Goal: Task Accomplishment & Management: Use online tool/utility

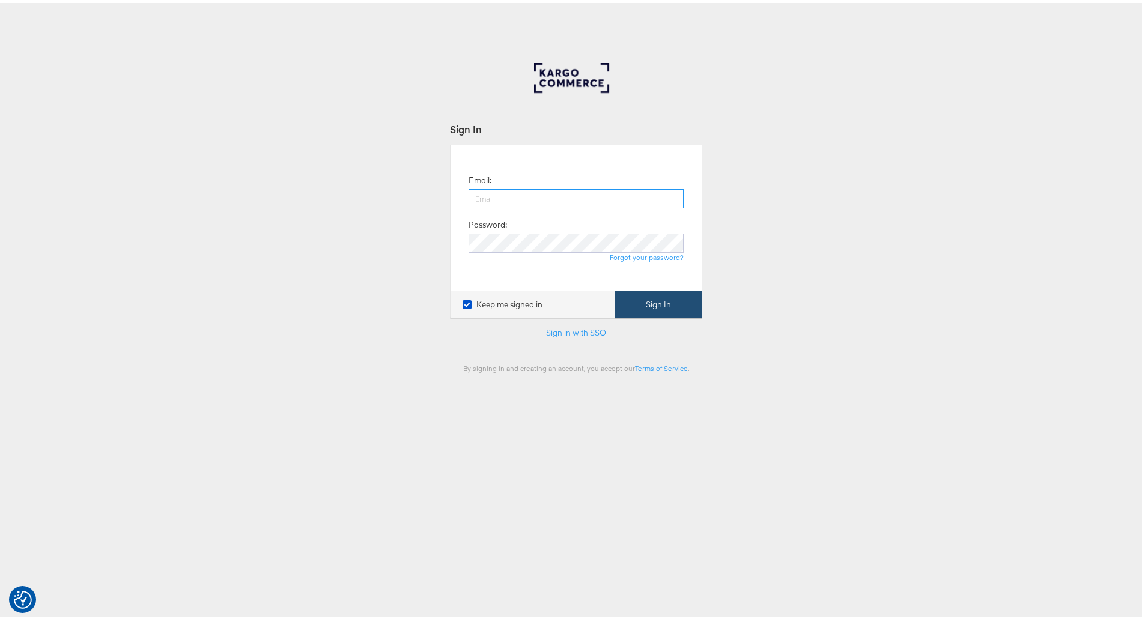
type input "[PERSON_NAME][EMAIL_ADDRESS][PERSON_NAME][DOMAIN_NAME]"
click at [651, 303] on button "Sign In" at bounding box center [658, 301] width 86 height 27
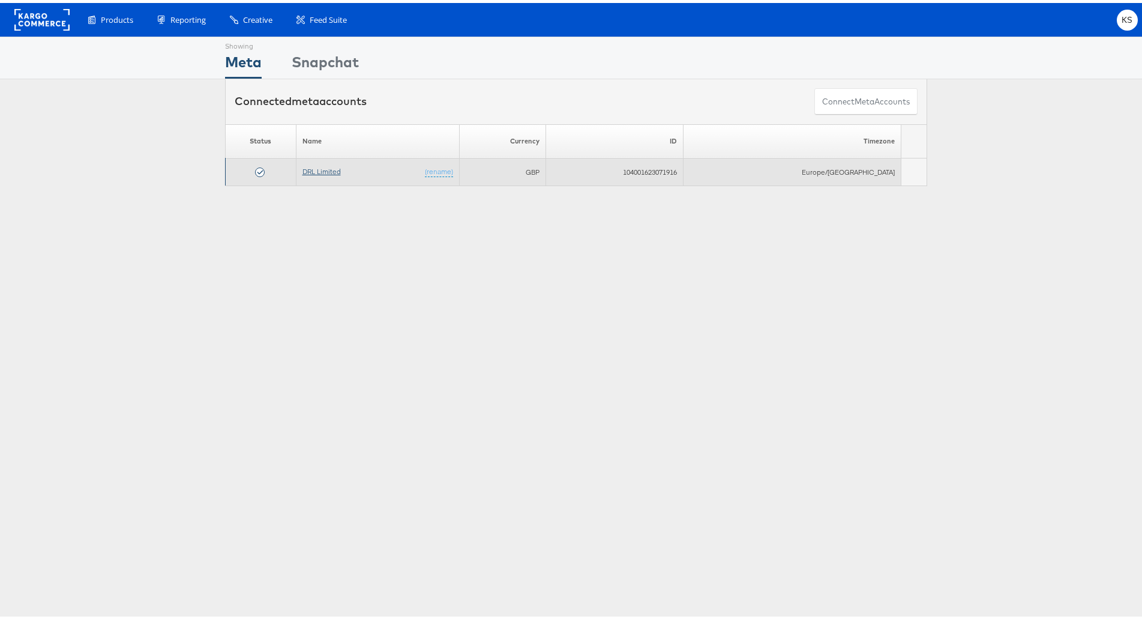
click at [336, 167] on link "DRL Limited" at bounding box center [322, 168] width 38 height 9
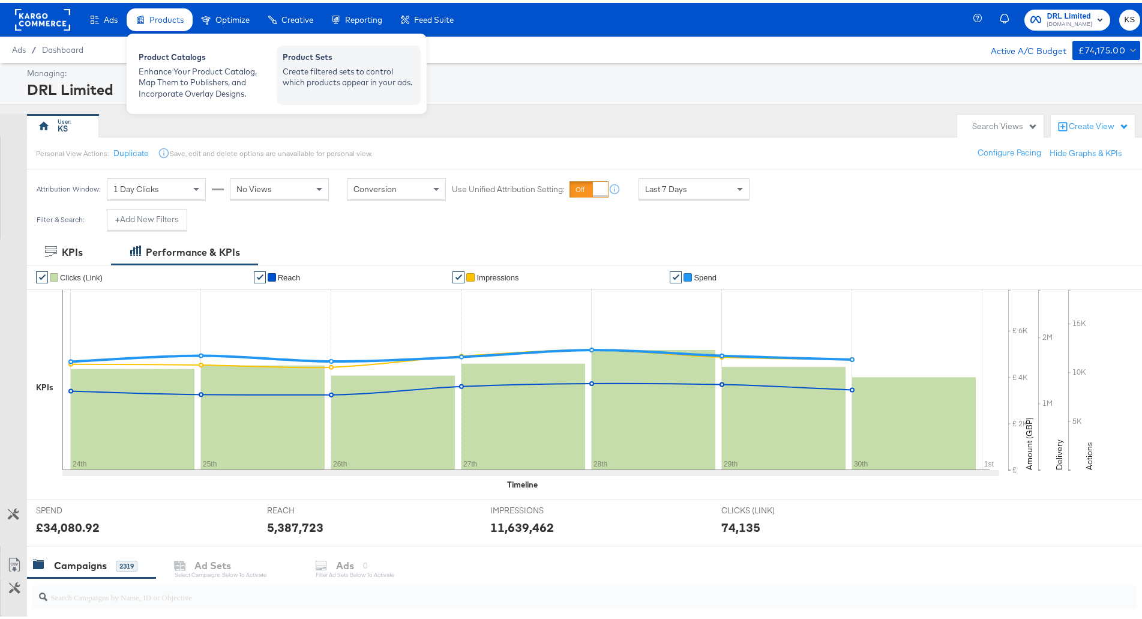
click at [340, 74] on div "Create filtered sets to control which products appear in your ads." at bounding box center [349, 74] width 132 height 22
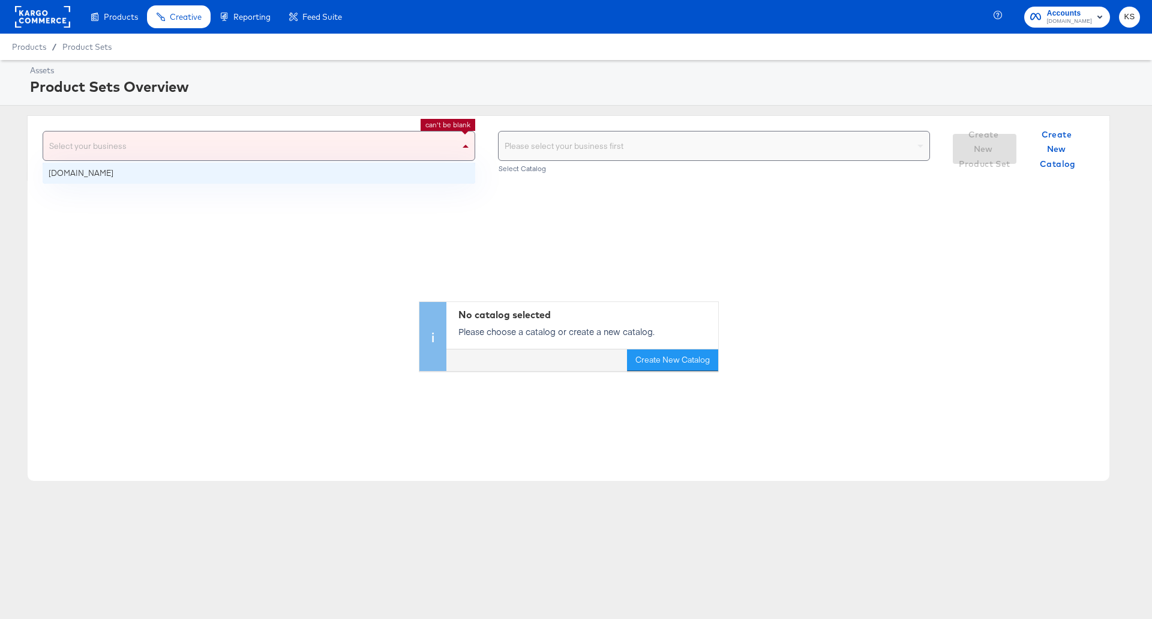
click at [417, 139] on div "Select your business" at bounding box center [259, 145] width 432 height 29
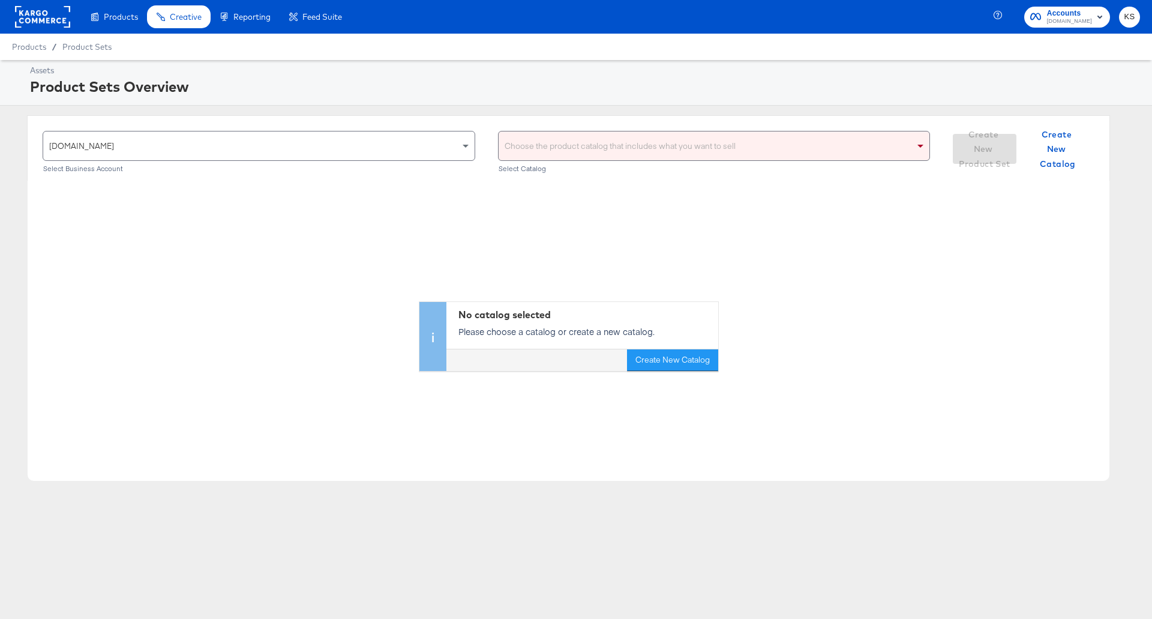
click at [611, 147] on div "Choose the product catalog that includes what you want to sell" at bounding box center [715, 145] width 432 height 29
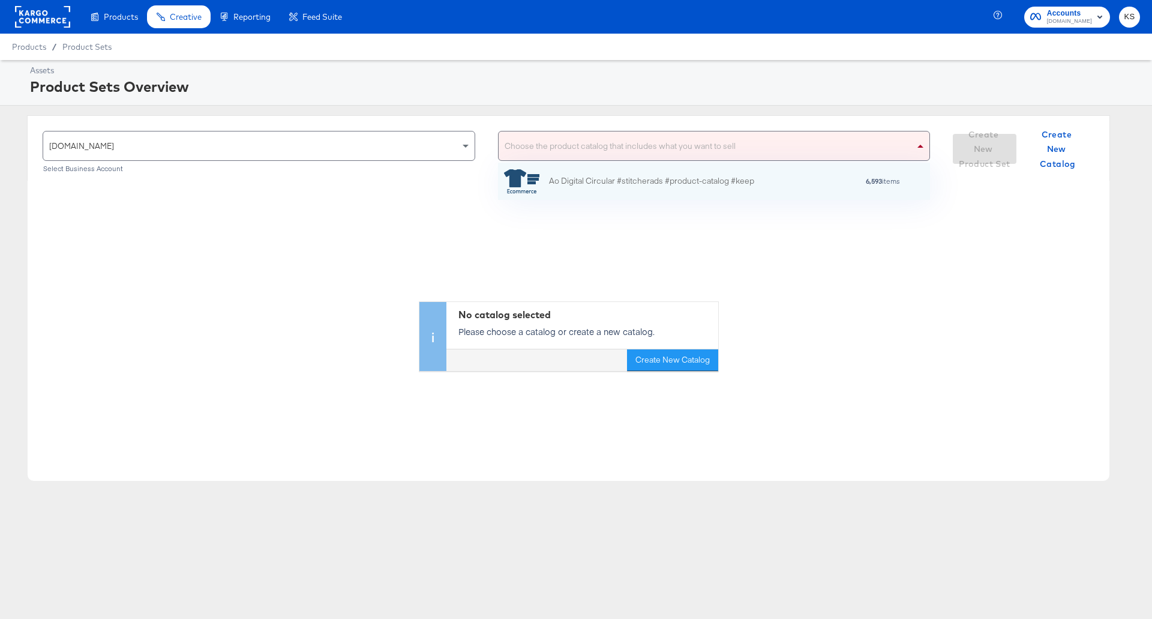
scroll to position [109, 422]
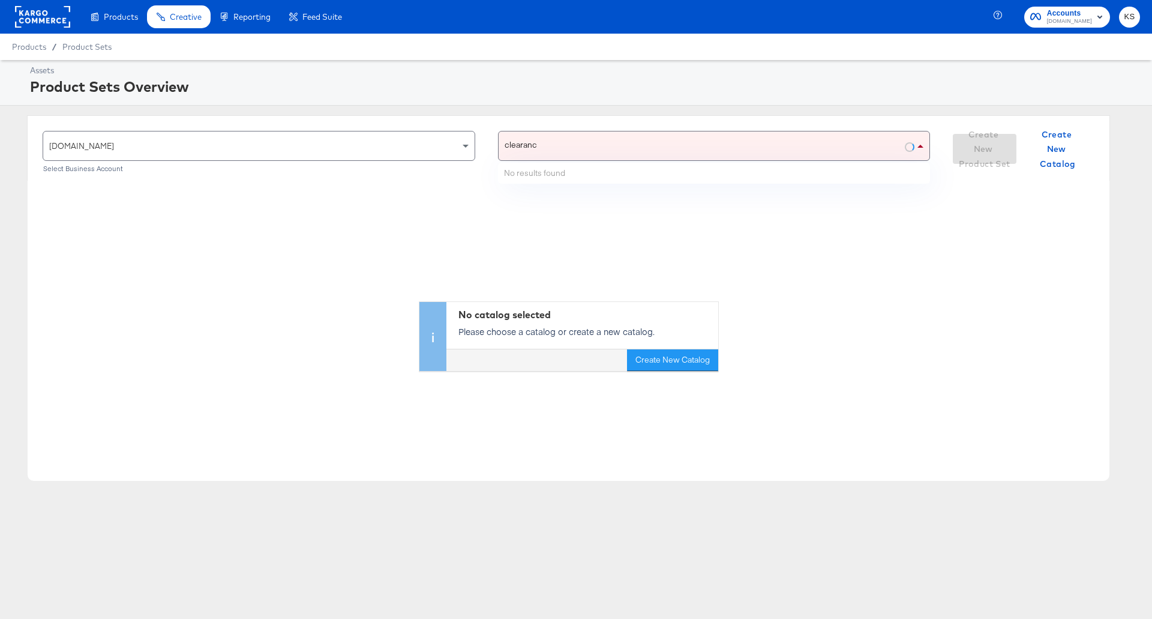
type input "clearance"
click at [510, 226] on div "No catalog selected Please choose a catalog or create a new catalog. Create New…" at bounding box center [569, 276] width 1082 height 190
click at [545, 163] on div "Choose the product catalog that includes what you want to sell Select Catalog" at bounding box center [714, 152] width 433 height 42
click at [550, 152] on div "Choose the product catalog that includes what you want to sell" at bounding box center [715, 145] width 432 height 29
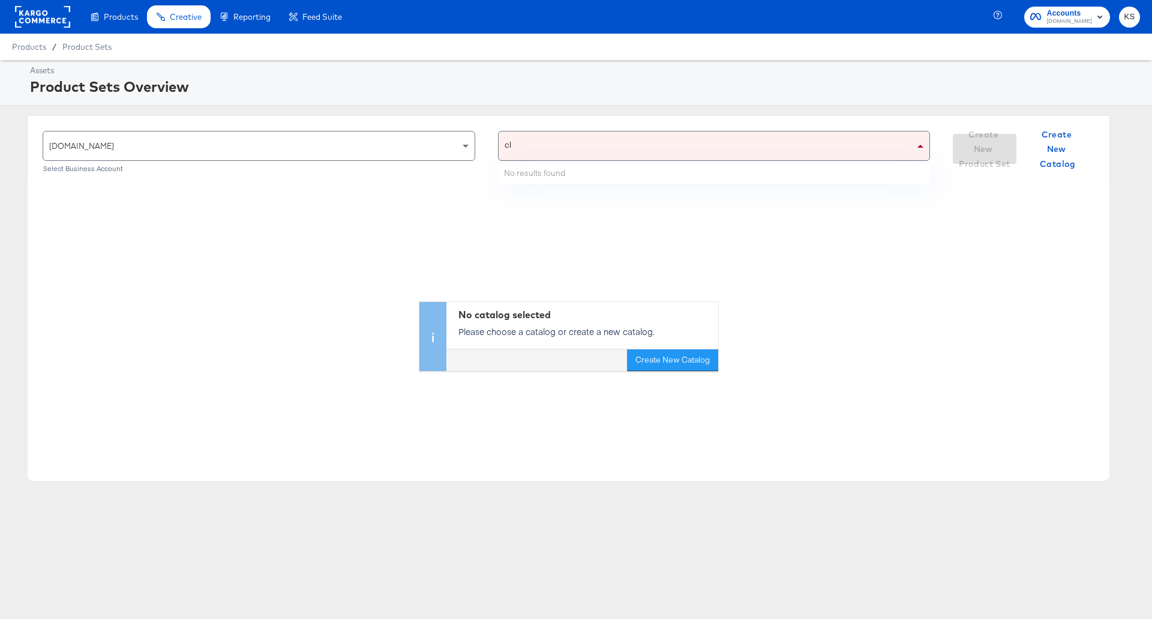
type input "c"
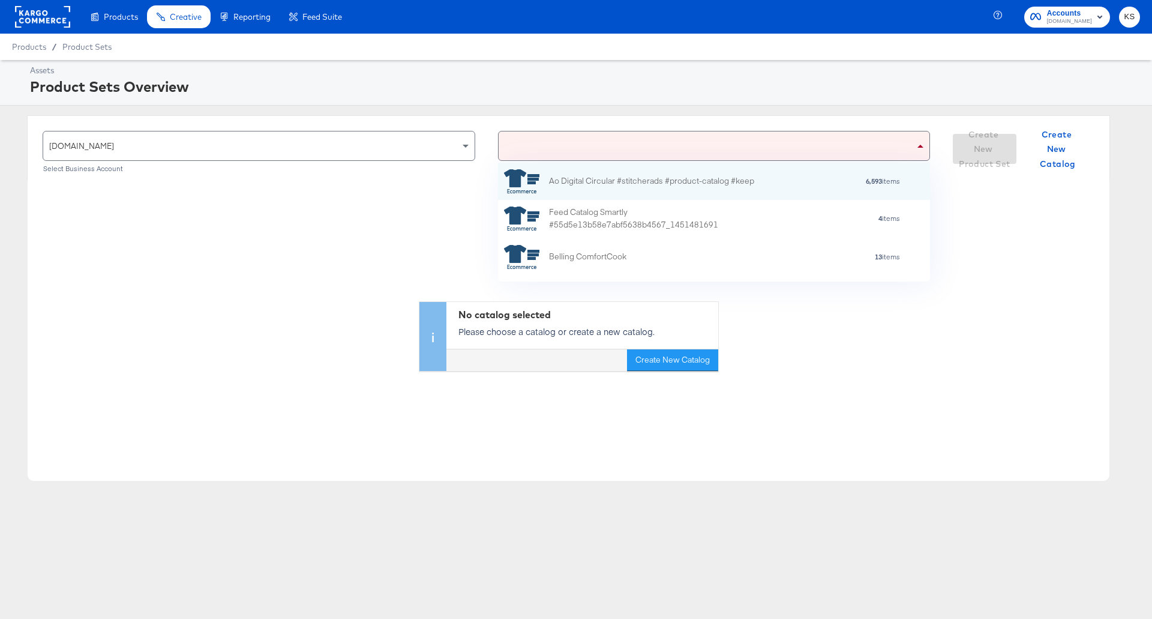
scroll to position [109, 422]
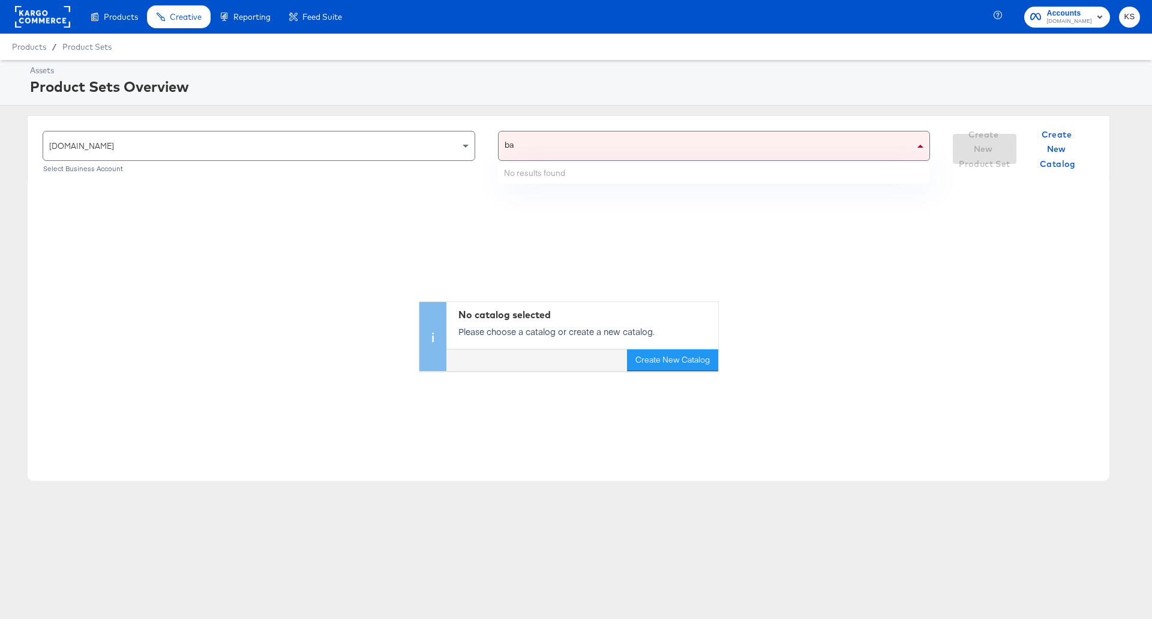
type input "b"
type input "c"
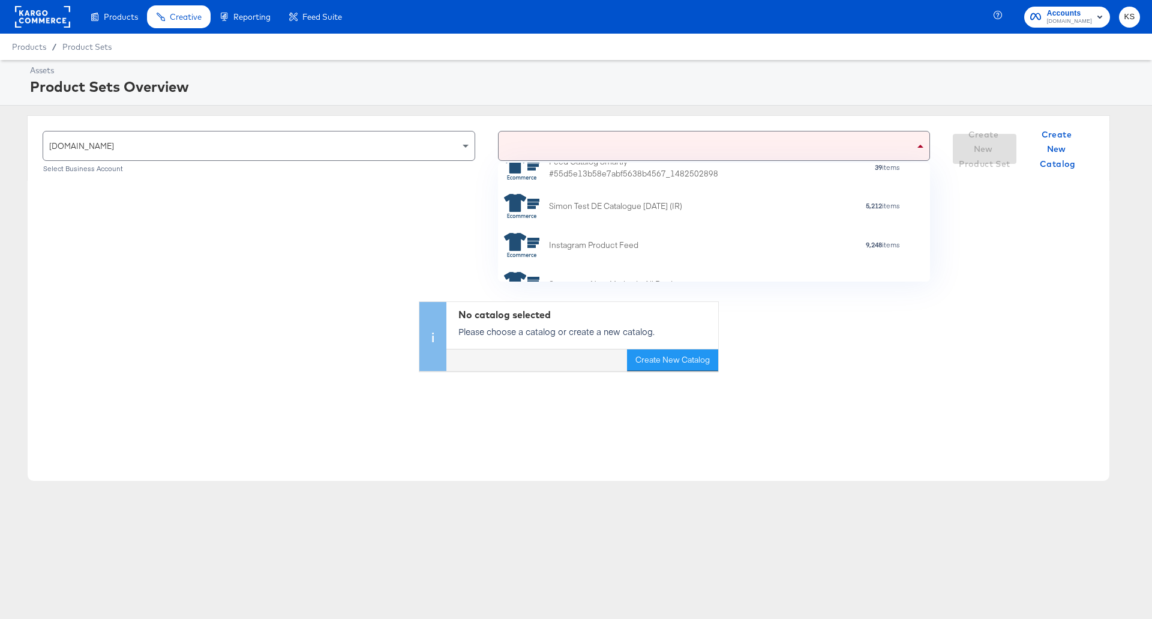
click at [334, 236] on div "No catalog selected Please choose a catalog or create a new catalog. Create New…" at bounding box center [569, 276] width 1082 height 190
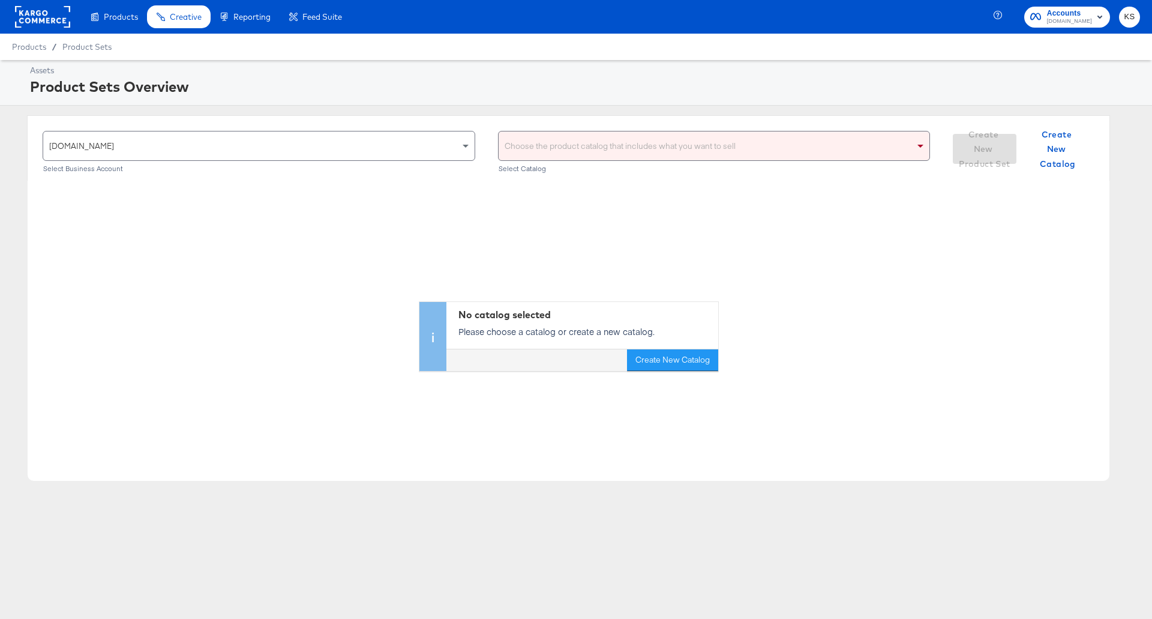
click at [403, 152] on div "ao.com" at bounding box center [259, 145] width 432 height 29
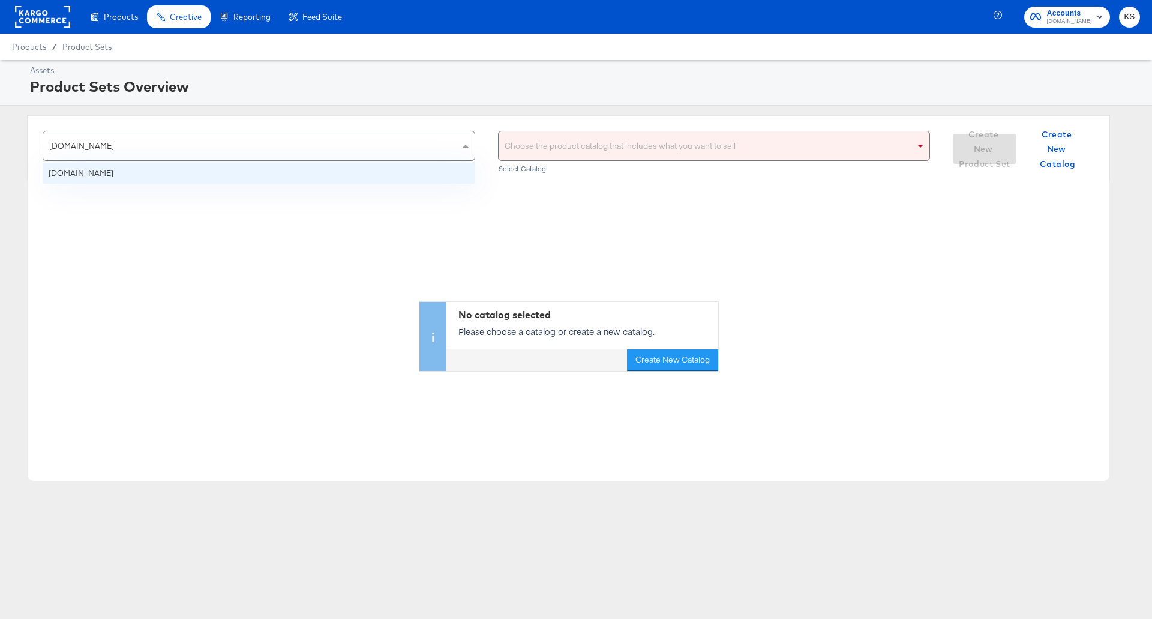
click at [363, 197] on div "No catalog selected Please choose a catalog or create a new catalog. Create New…" at bounding box center [569, 276] width 1082 height 190
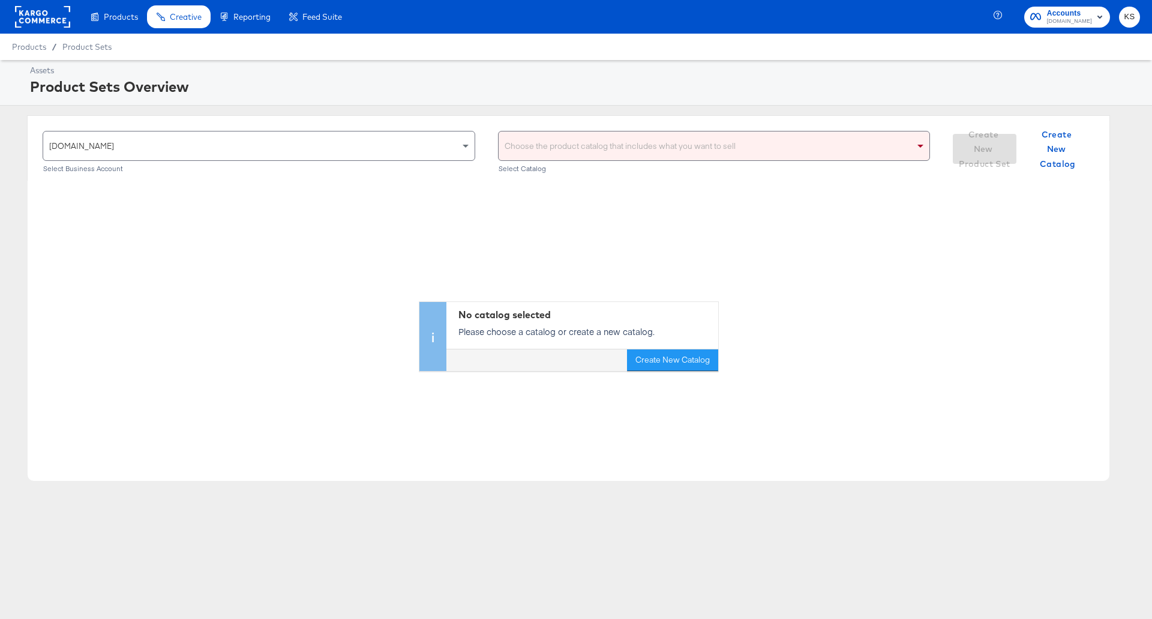
click at [517, 166] on div "Select Catalog" at bounding box center [714, 168] width 433 height 8
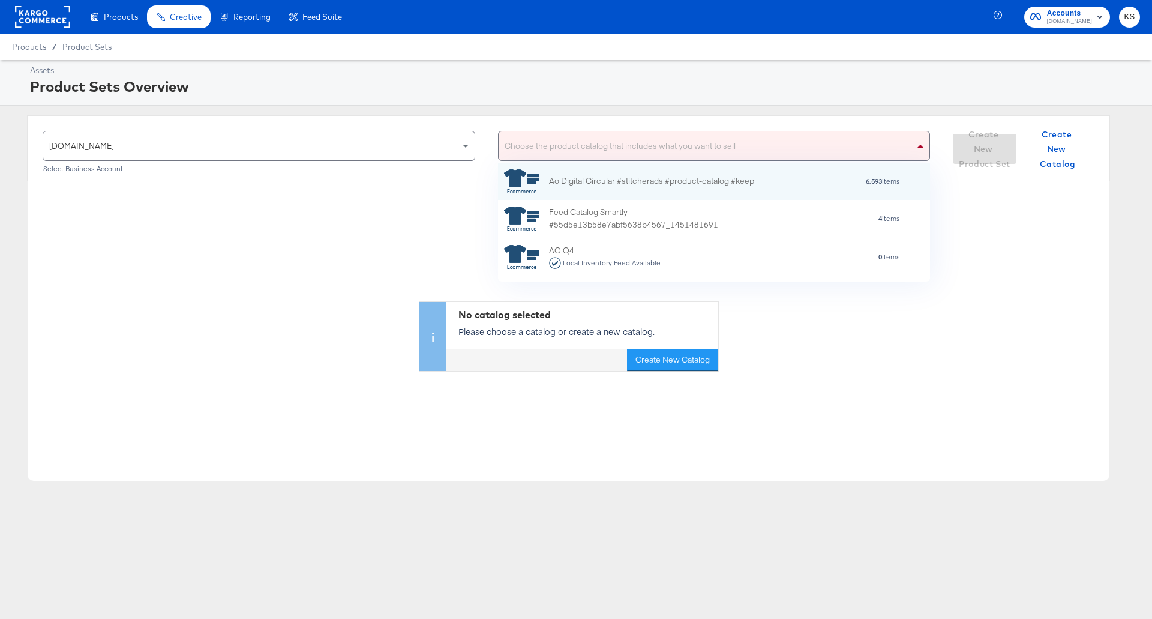
click at [632, 144] on div "Choose the product catalog that includes what you want to sell" at bounding box center [715, 145] width 432 height 29
click at [595, 150] on div "Choose the product catalog that includes what you want to sell" at bounding box center [715, 145] width 432 height 29
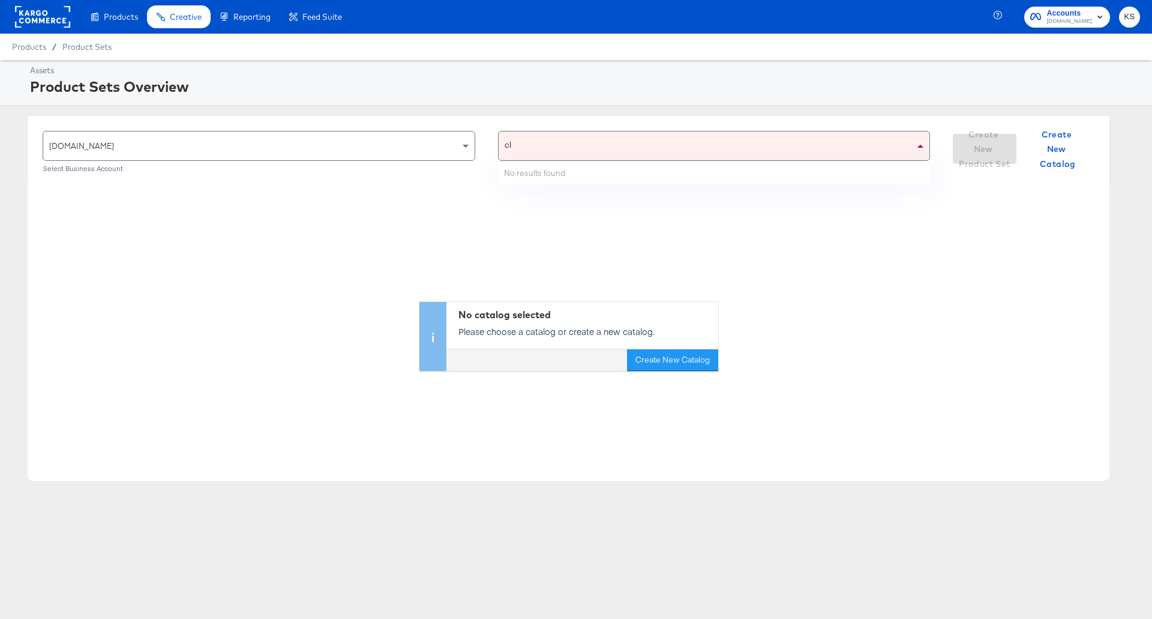
type input "c"
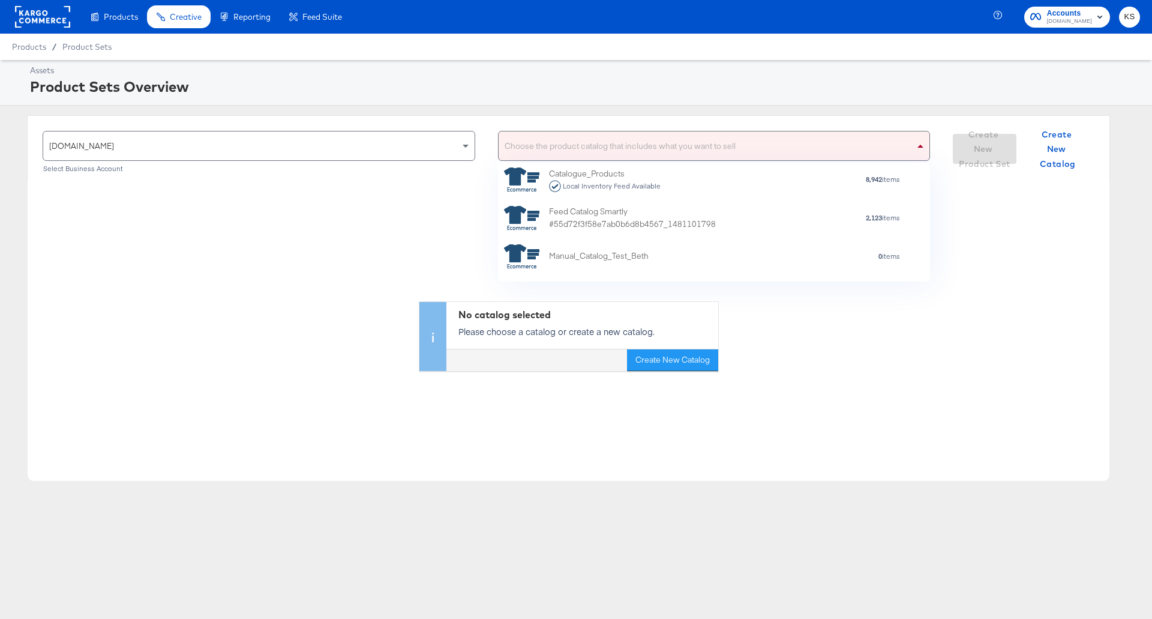
scroll to position [900, 0]
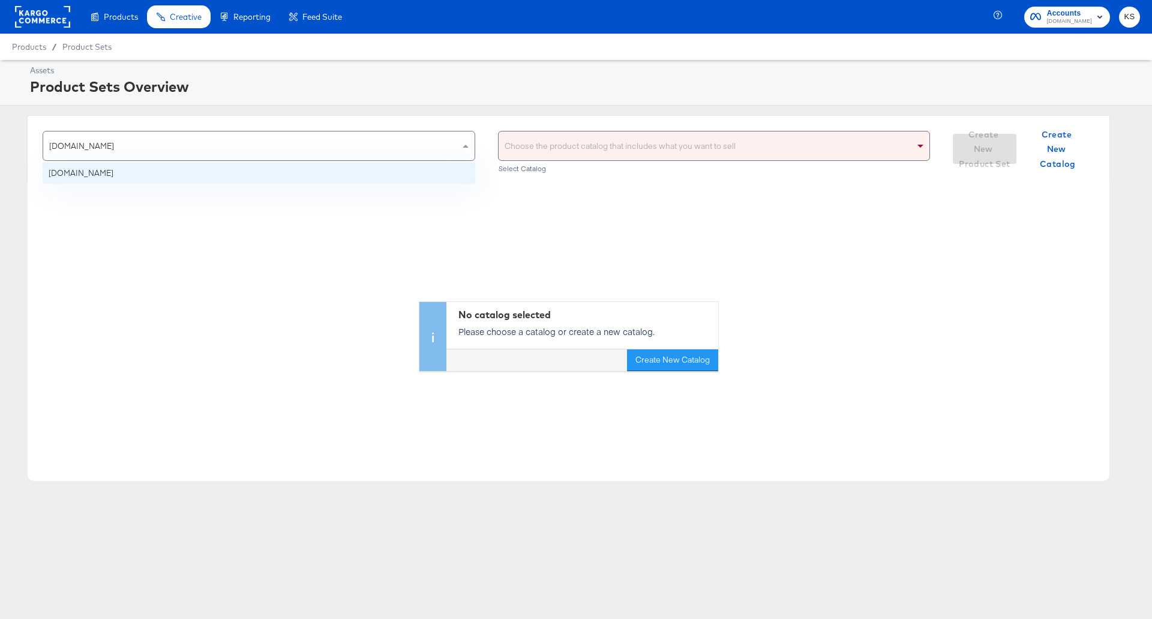
click at [273, 150] on div "ao.com" at bounding box center [259, 145] width 432 height 29
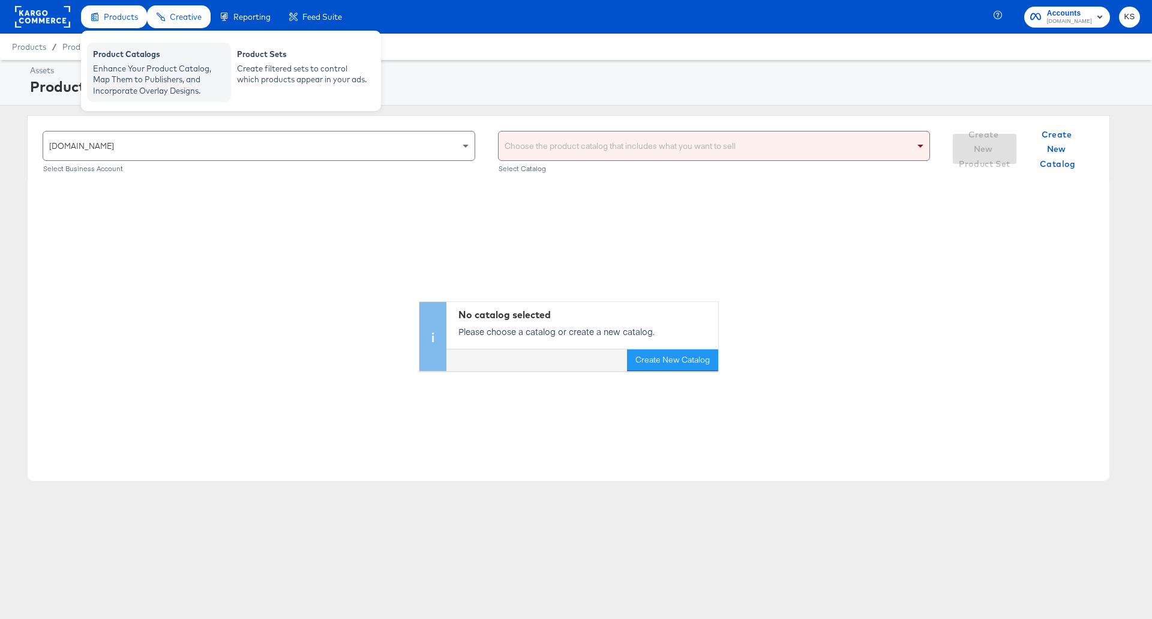
click at [130, 59] on div "Product Catalogs" at bounding box center [159, 56] width 132 height 14
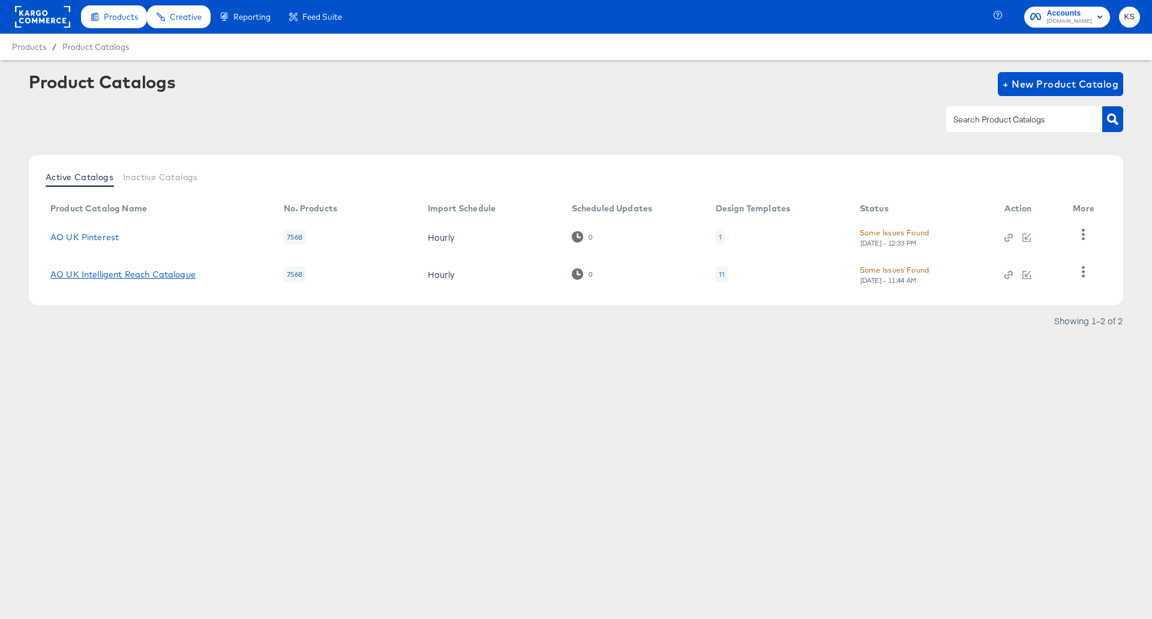
click at [113, 276] on link "AO UK Intelligent Reach Catalogue" at bounding box center [122, 274] width 145 height 10
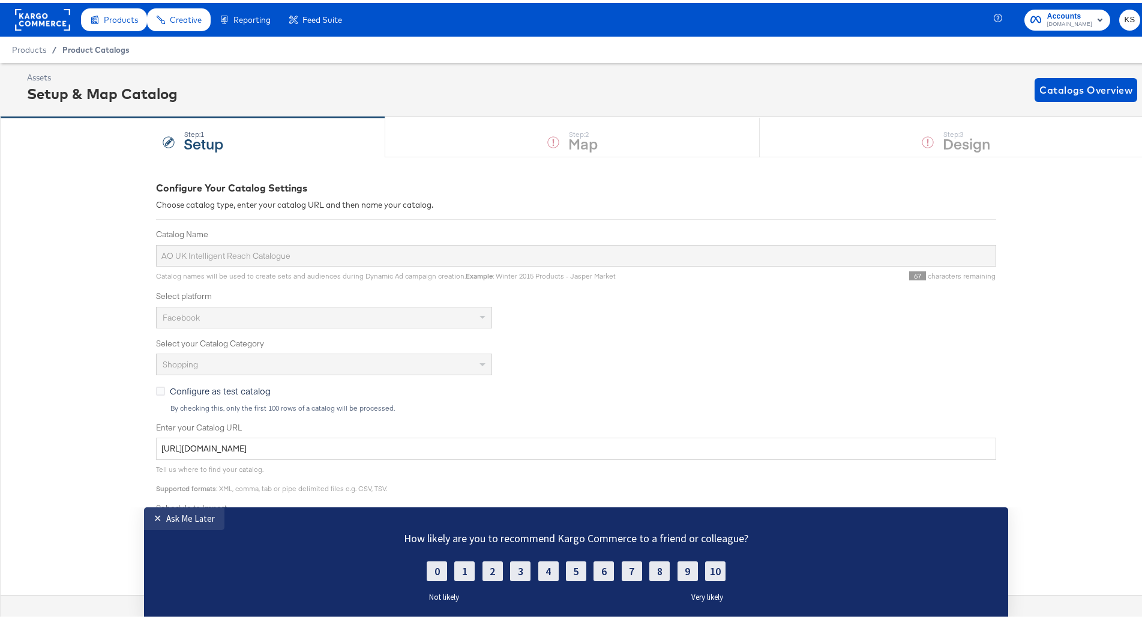
click at [116, 47] on span "Product Catalogs" at bounding box center [95, 47] width 67 height 10
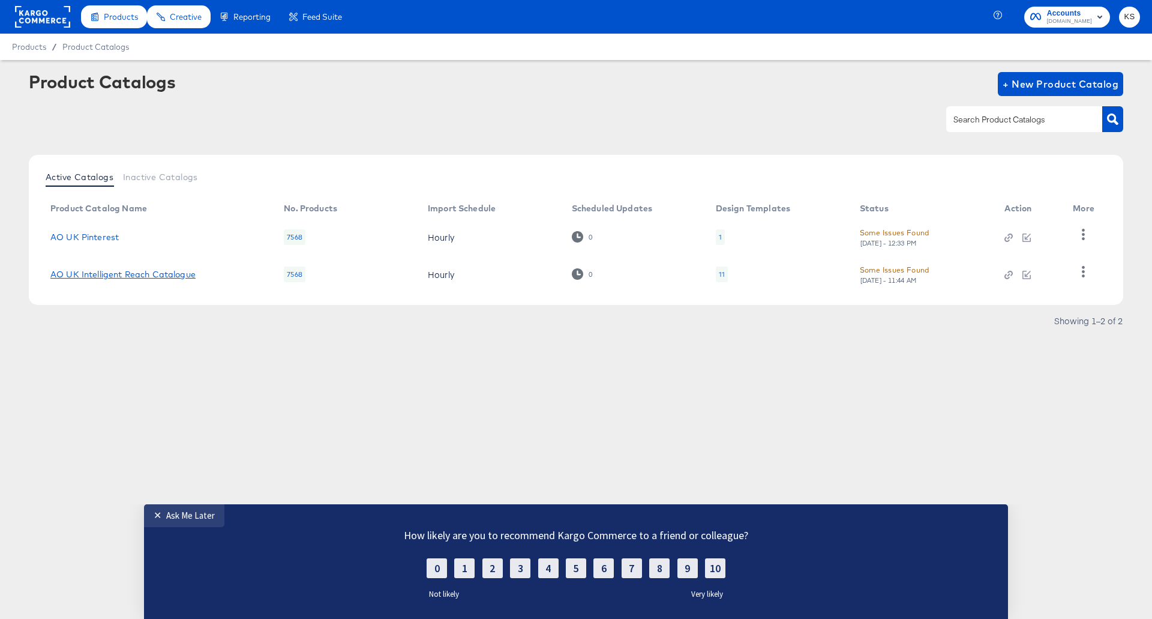
click at [119, 272] on link "AO UK Intelligent Reach Catalogue" at bounding box center [122, 274] width 145 height 10
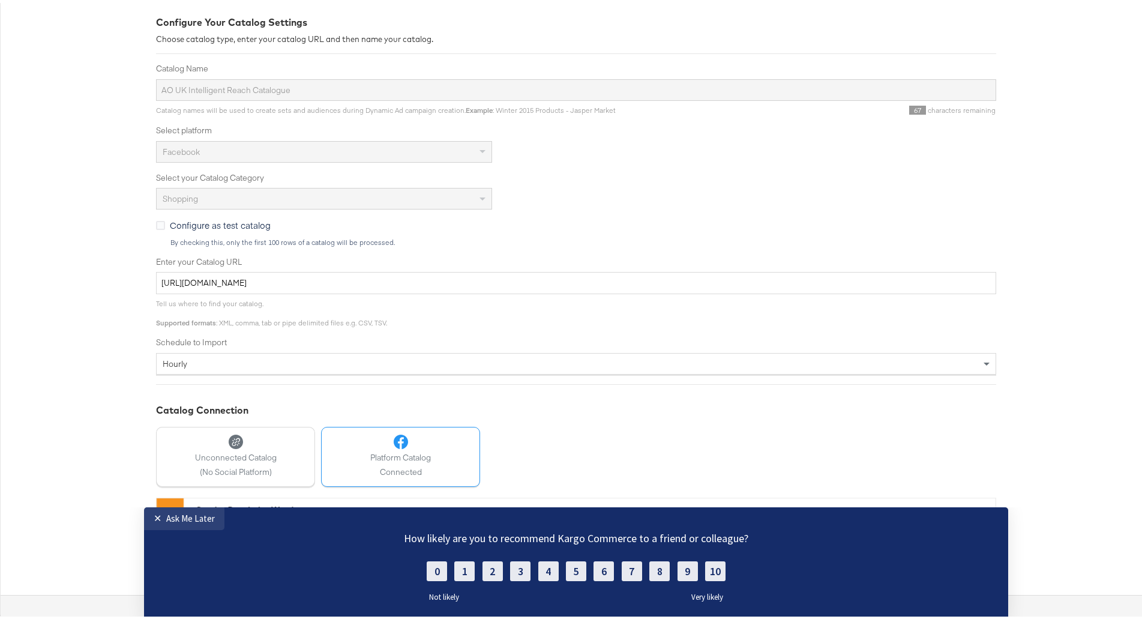
scroll to position [167, 0]
click at [1008, 463] on div "Configure Your Catalog Settings Choose catalog type, enter your catalog URL and…" at bounding box center [576, 298] width 1152 height 624
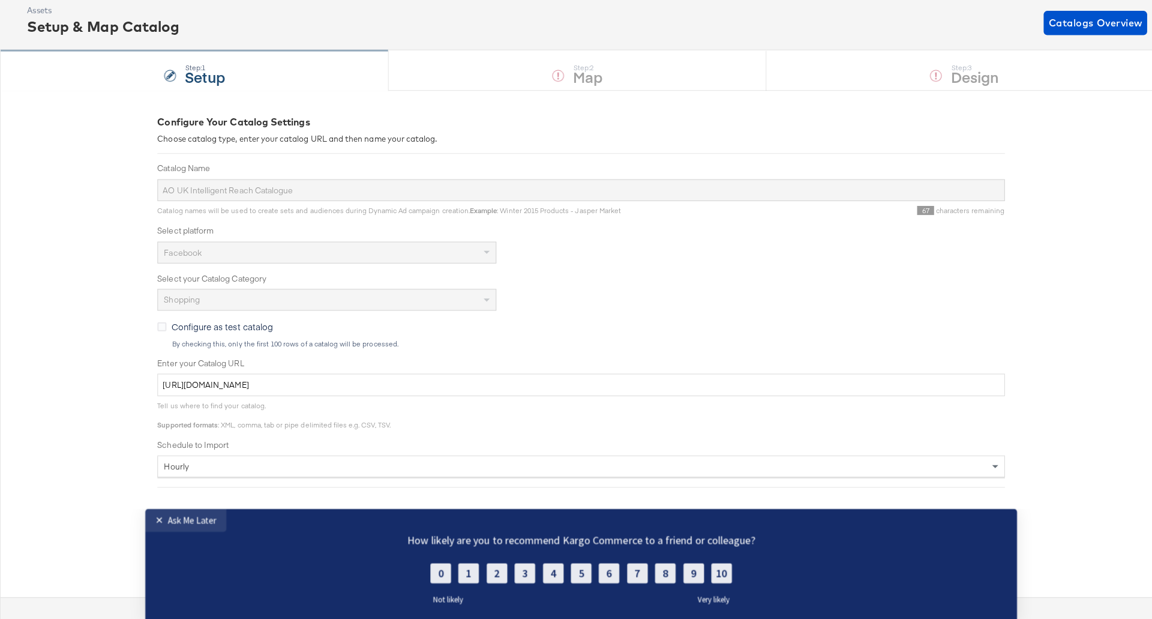
scroll to position [0, 0]
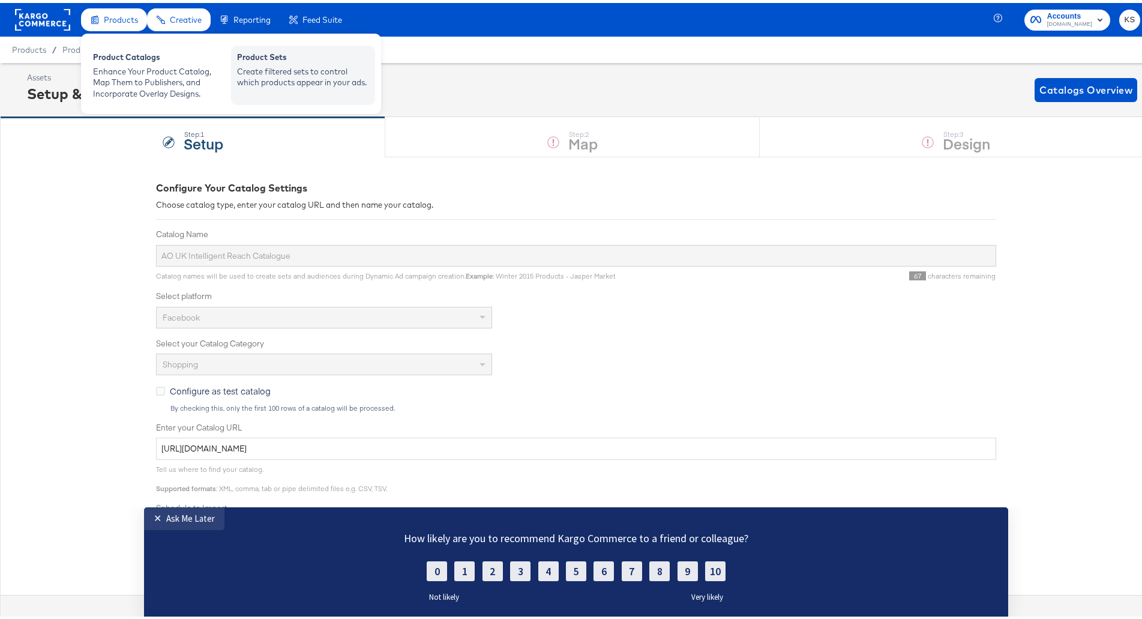
click at [279, 78] on div "Create filtered sets to control which products appear in your ads." at bounding box center [303, 74] width 132 height 22
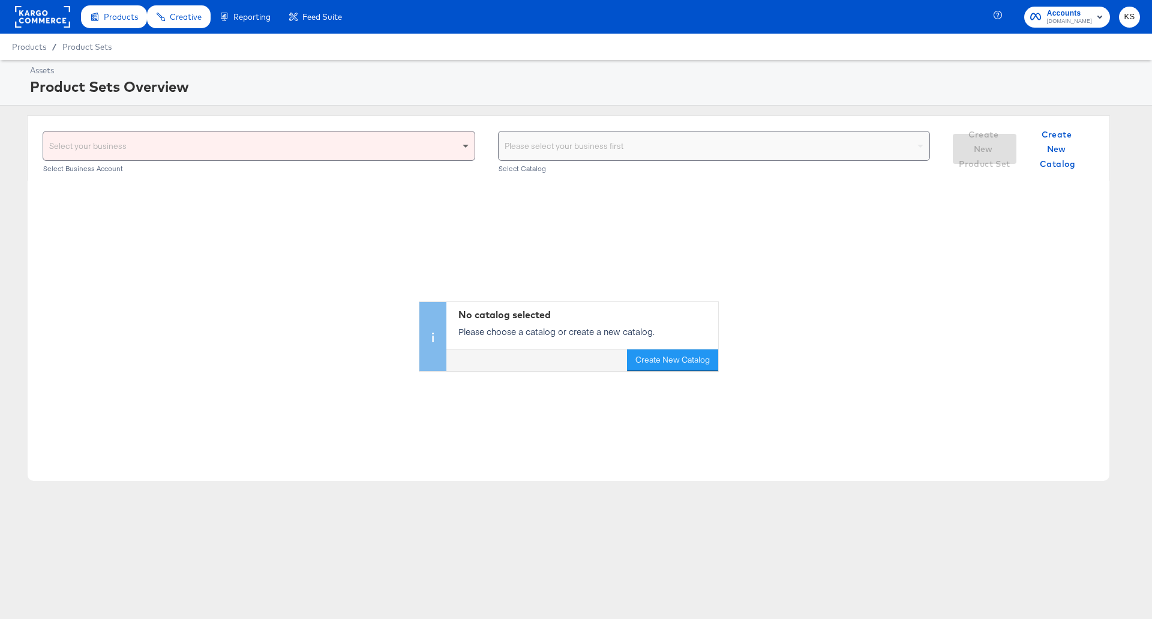
click at [460, 140] on span at bounding box center [467, 145] width 15 height 29
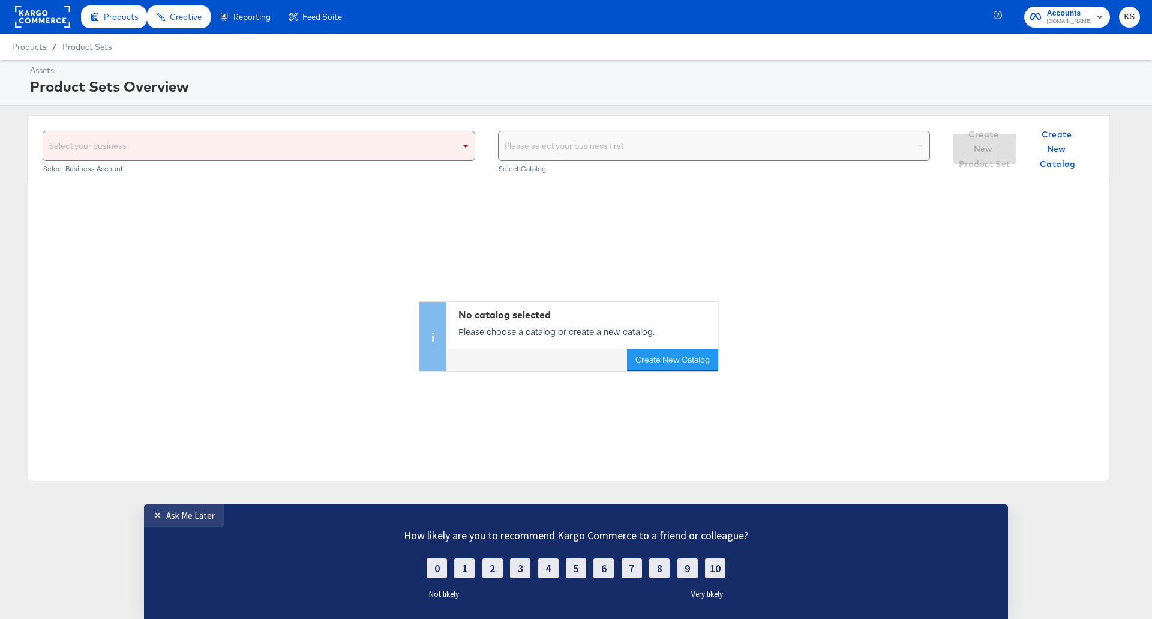
click at [441, 141] on div "Select your business" at bounding box center [259, 145] width 432 height 29
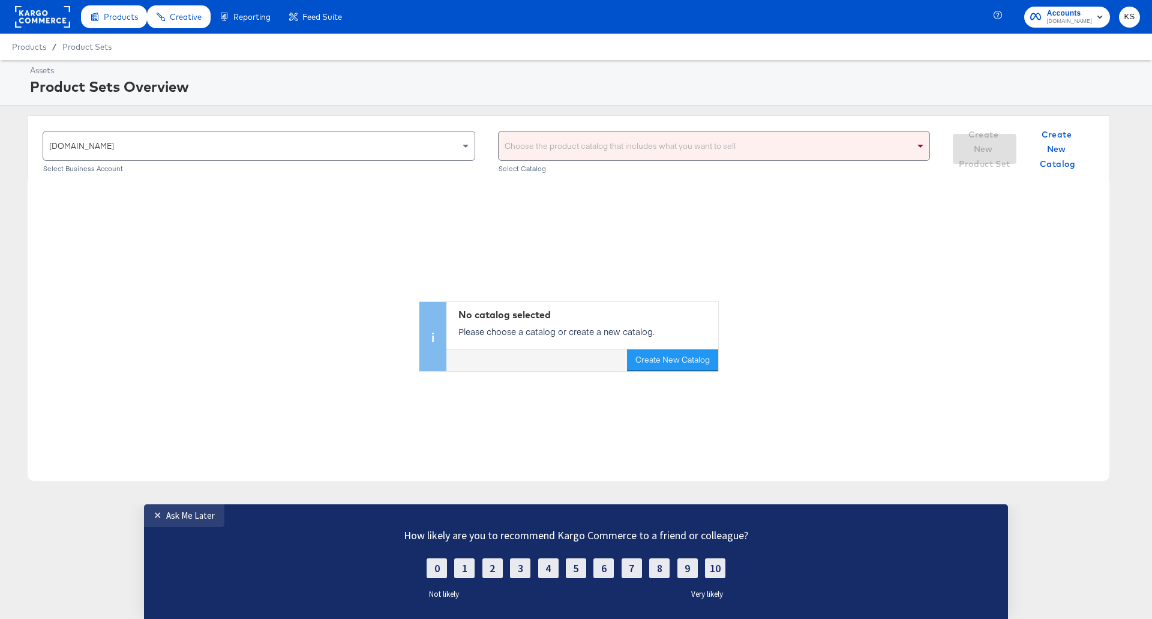
click at [634, 161] on div "Choose the product catalog that includes what you want to sell" at bounding box center [714, 146] width 433 height 30
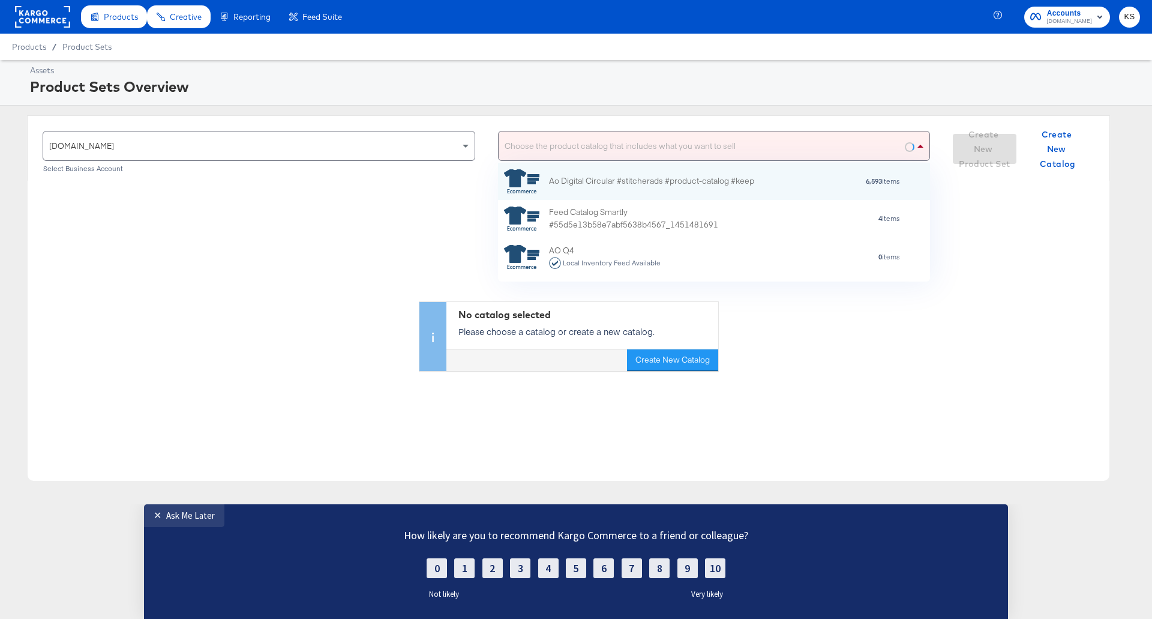
click at [651, 153] on div "Choose the product catalog that includes what you want to sell" at bounding box center [715, 145] width 432 height 29
type input "catalogue_products"
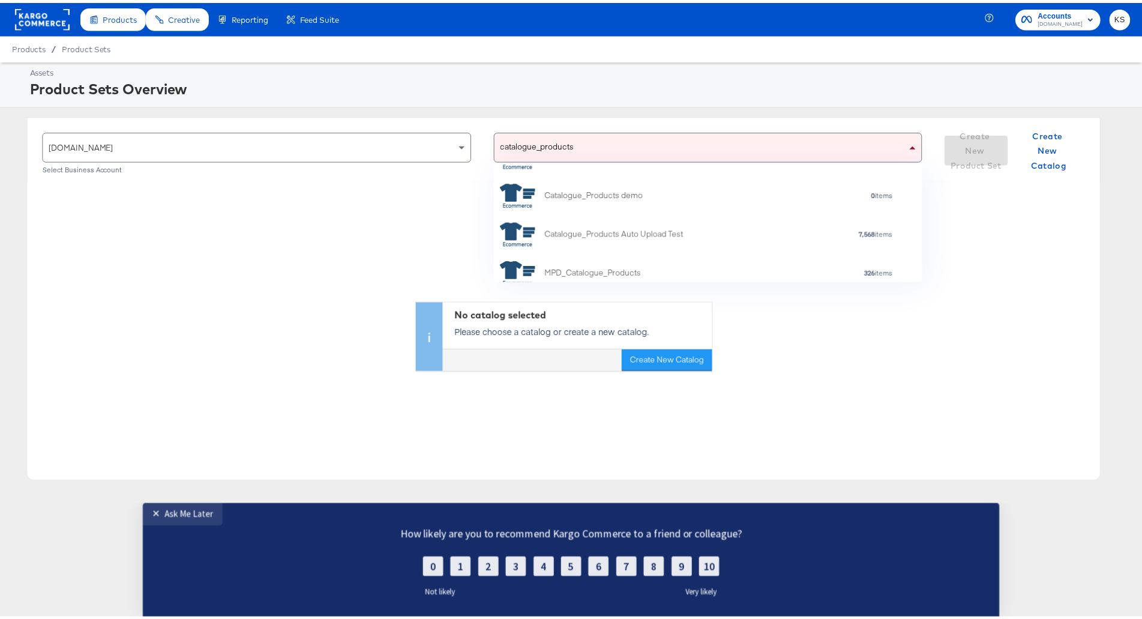
scroll to position [114, 0]
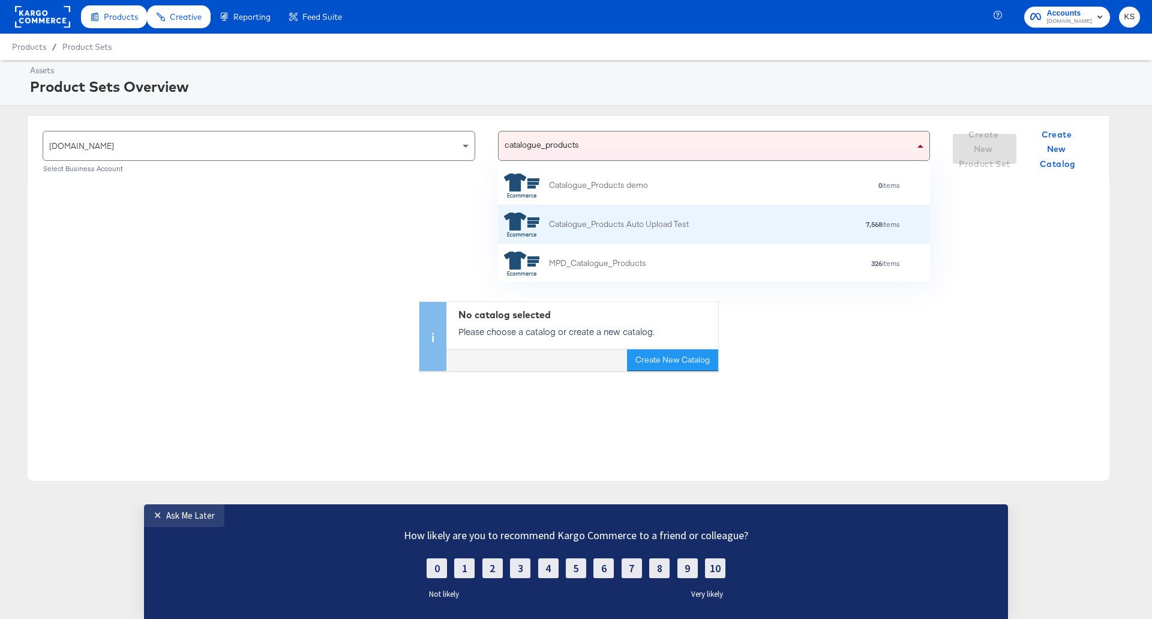
click at [719, 235] on div "Catalogue_Products Auto Upload Test 7,568 items" at bounding box center [713, 224] width 418 height 24
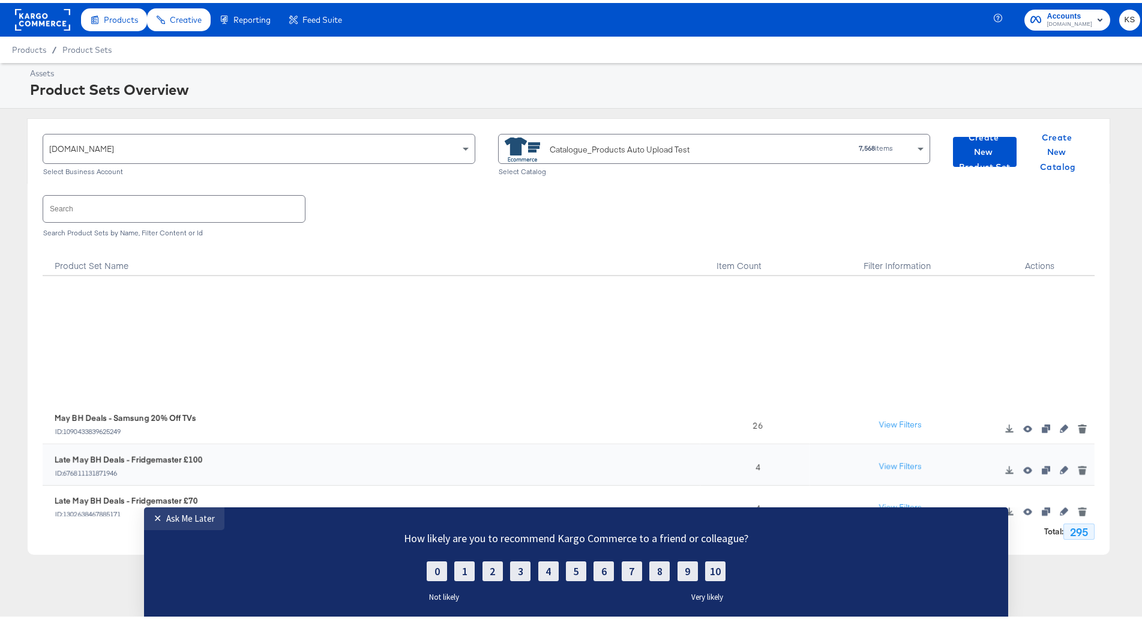
scroll to position [900, 0]
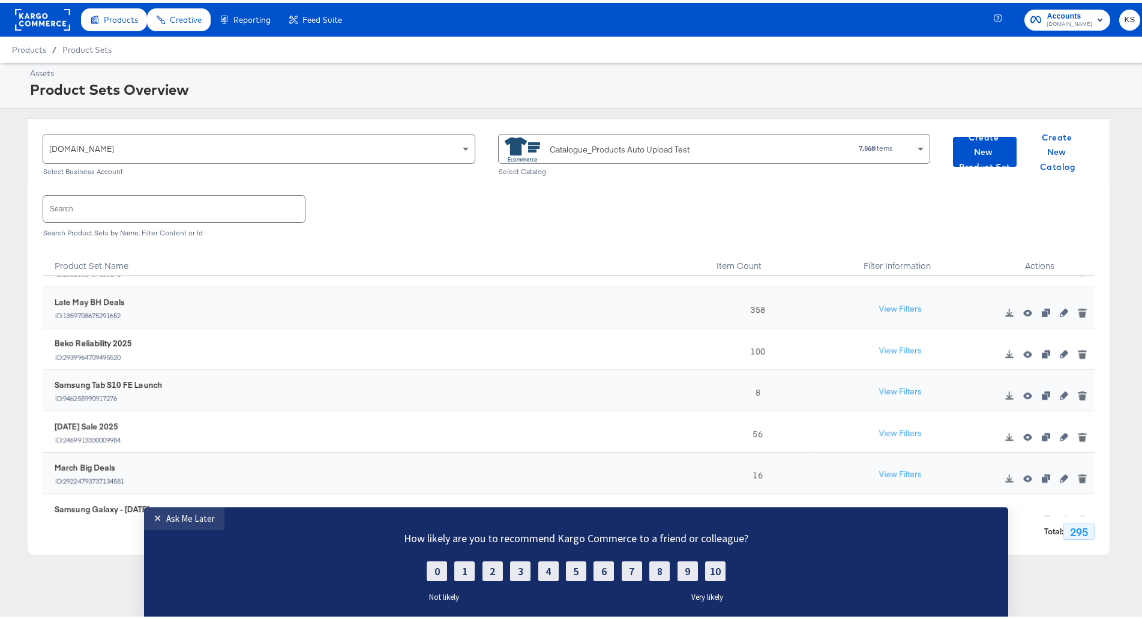
click at [227, 221] on div "Search Search Product Sets by Name, Filter Content or Id" at bounding box center [569, 212] width 1052 height 62
click at [235, 212] on input "text" at bounding box center [174, 206] width 262 height 26
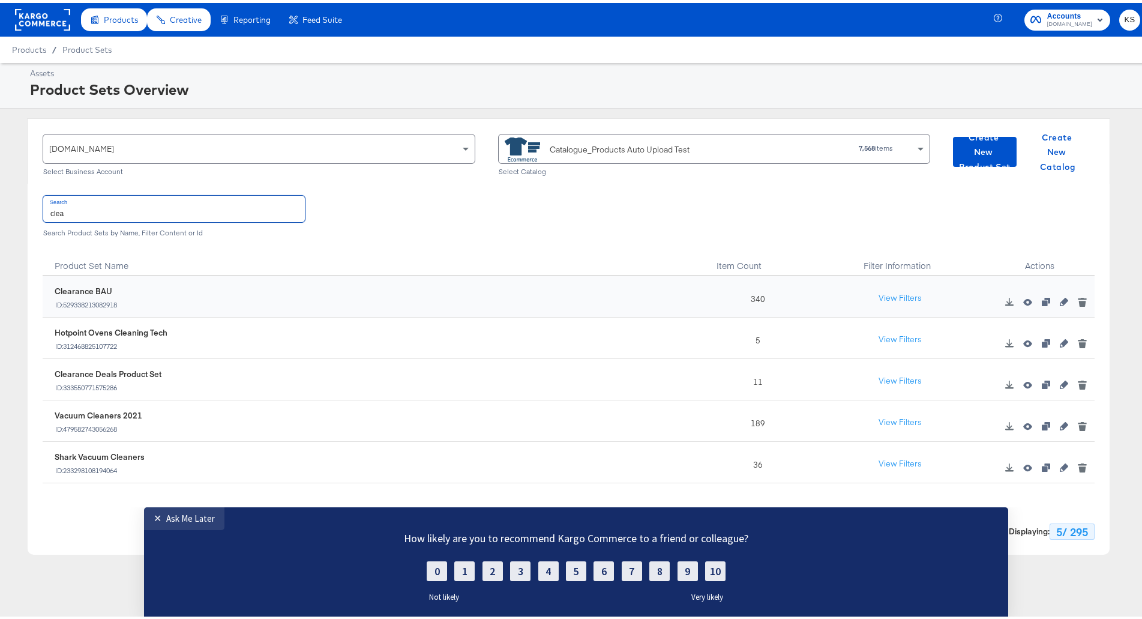
scroll to position [0, 0]
type input "clea"
click at [490, 310] on div "Clearance BAU ID: 529338213082918" at bounding box center [375, 296] width 652 height 36
click at [79, 291] on div "Clearance BAU" at bounding box center [86, 288] width 63 height 11
click at [1060, 296] on icon "button" at bounding box center [1064, 299] width 8 height 8
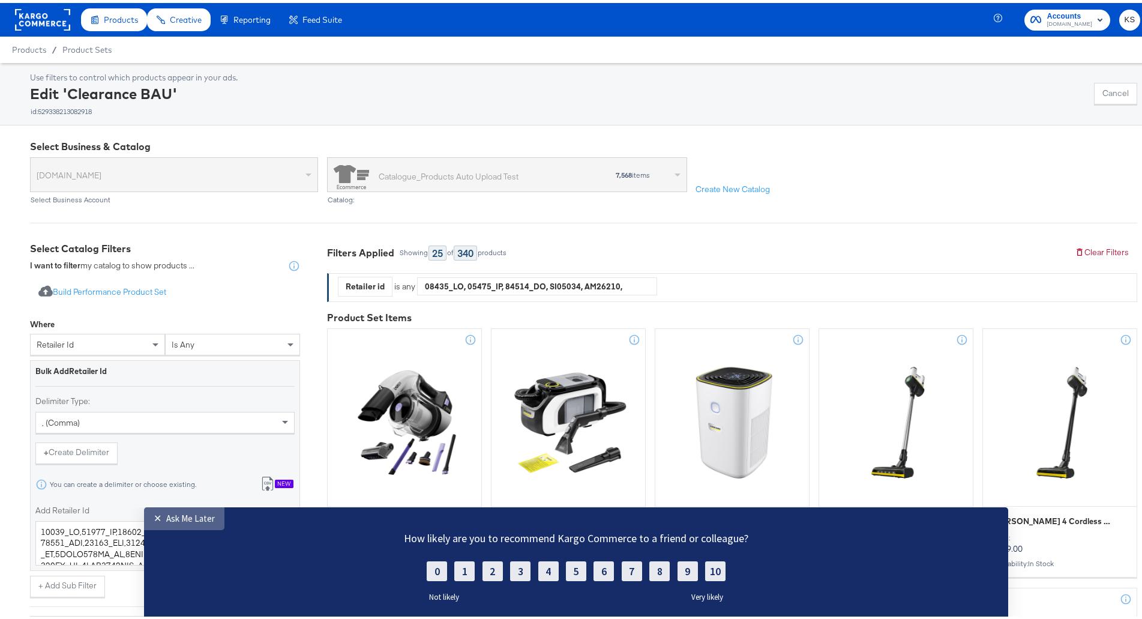
click at [198, 517] on div "Ask Me Later" at bounding box center [190, 517] width 49 height 11
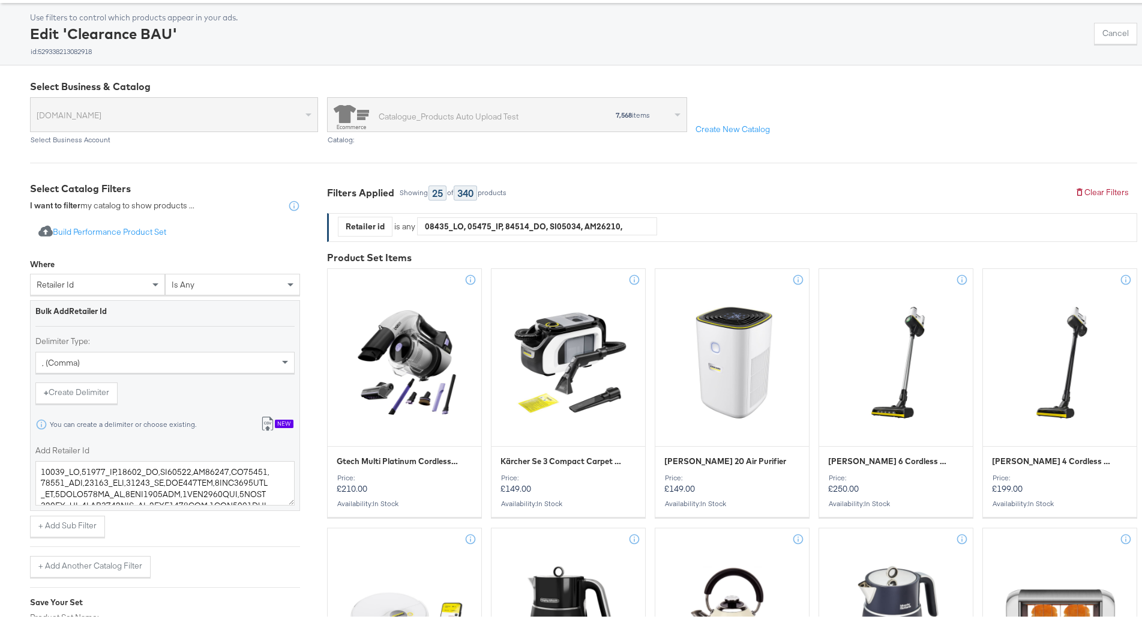
scroll to position [120, 0]
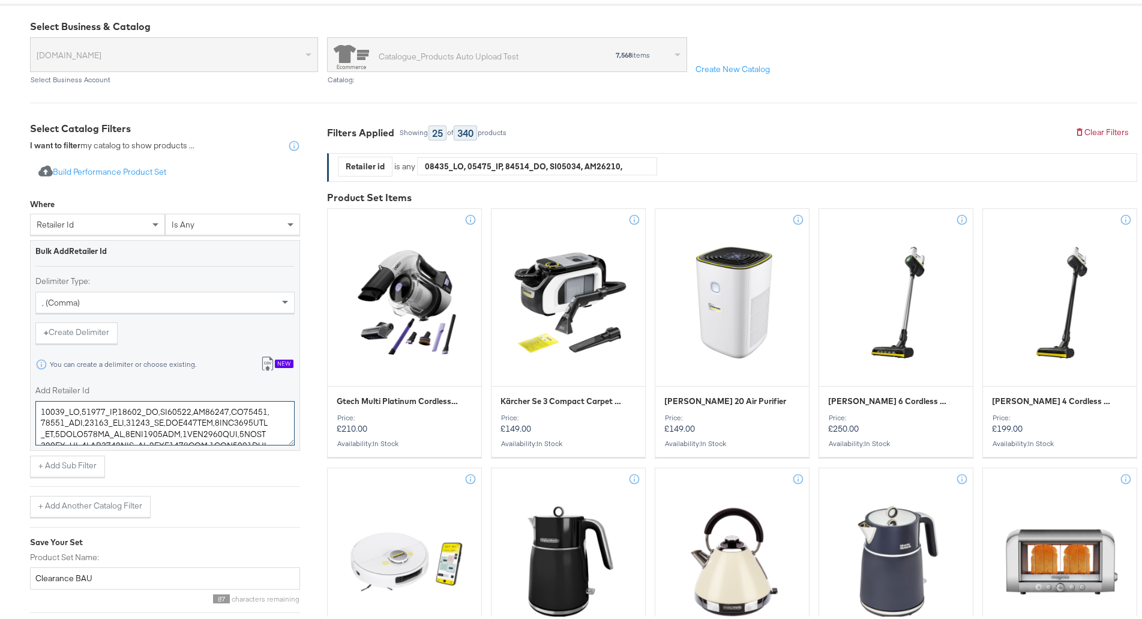
click at [220, 420] on textarea "Add Retailer Id" at bounding box center [164, 420] width 259 height 44
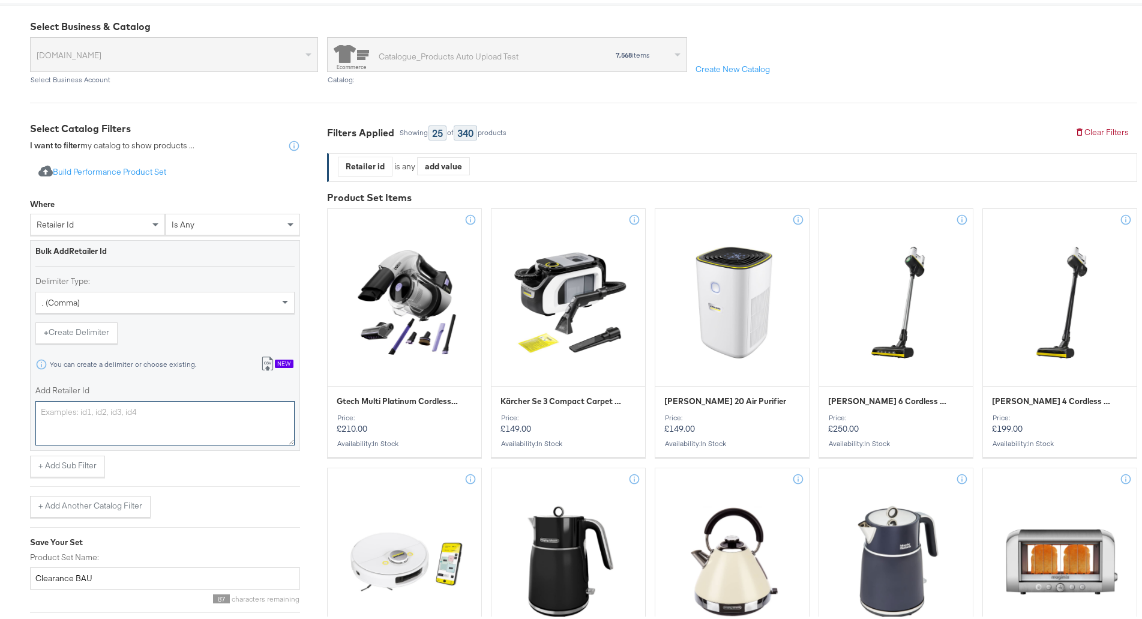
scroll to position [180, 0]
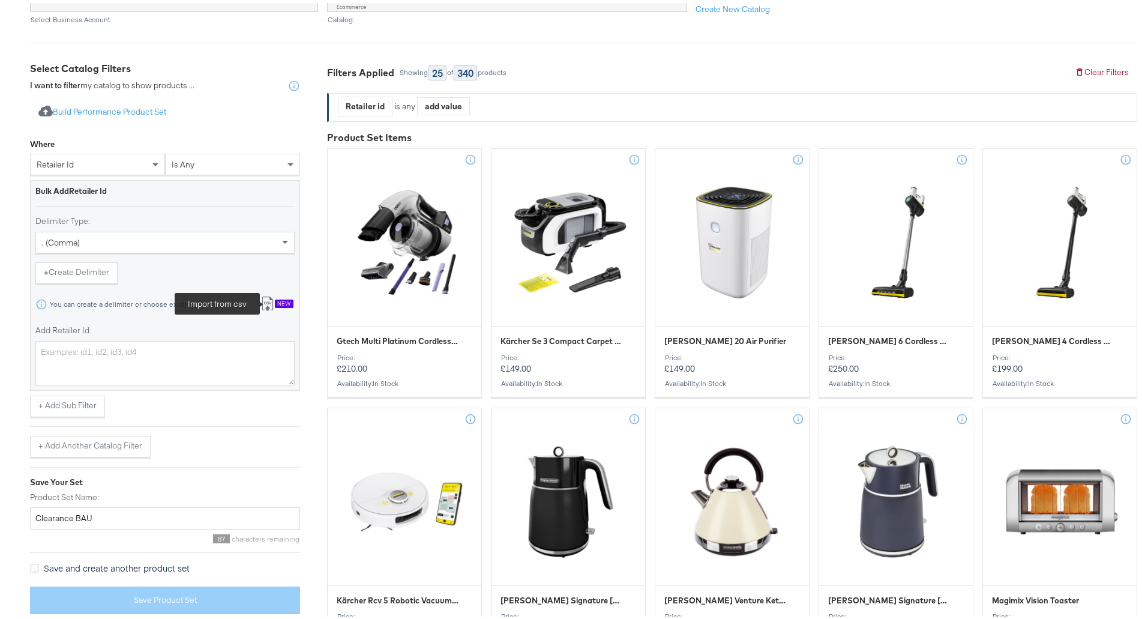
click at [270, 294] on icon at bounding box center [267, 301] width 11 height 14
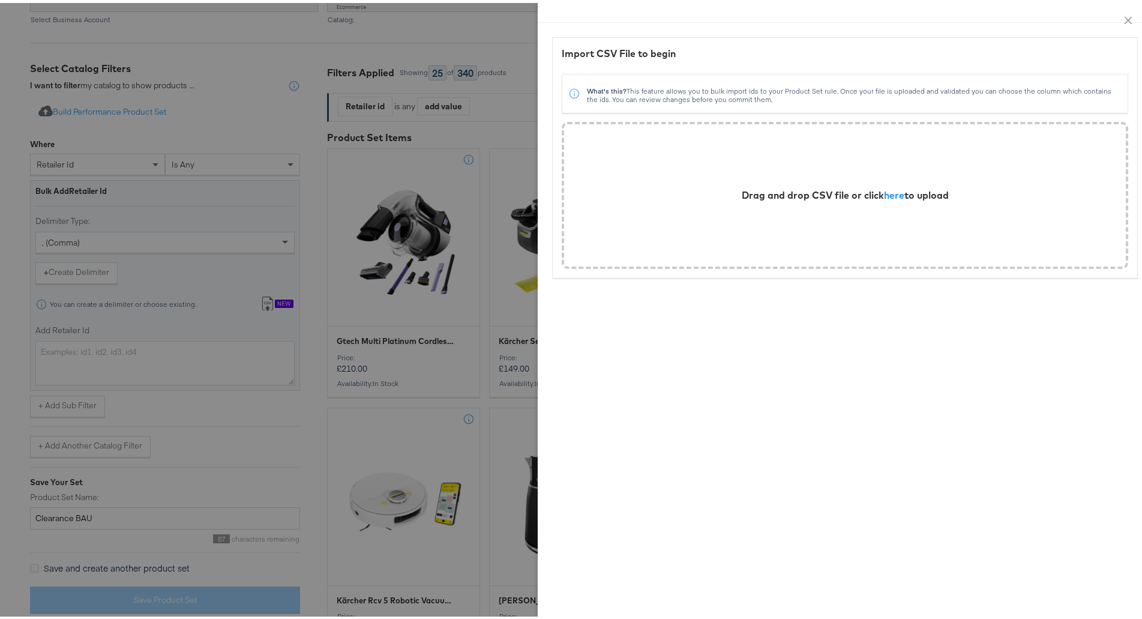
click at [884, 185] on div "Drag and drop CSV file or click here to upload" at bounding box center [845, 192] width 207 height 14
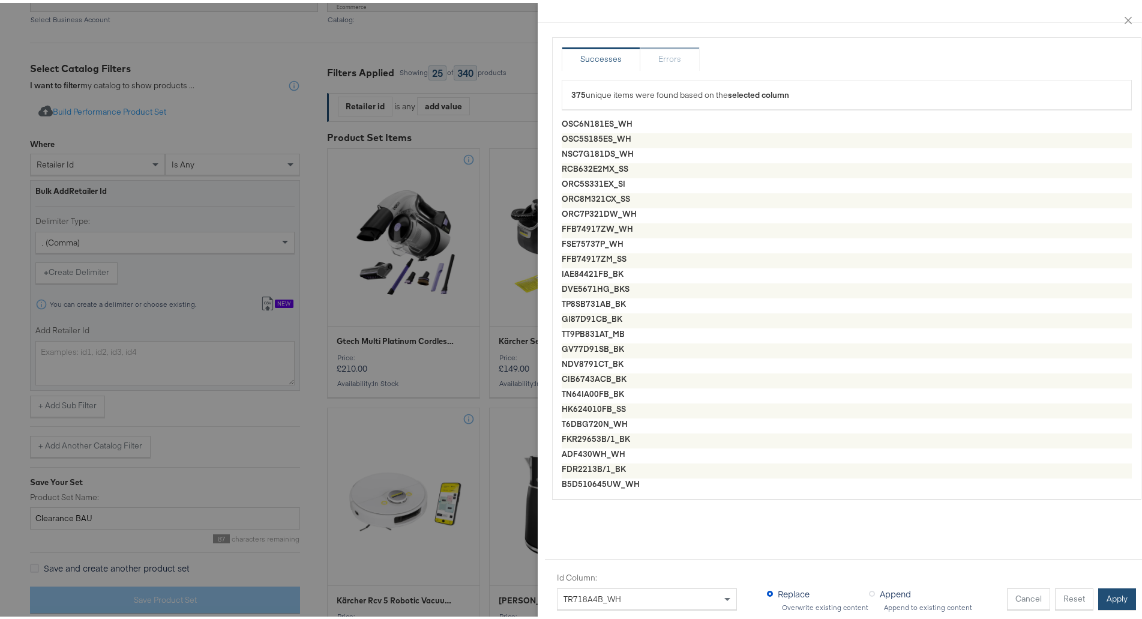
click at [1098, 589] on button "Apply" at bounding box center [1117, 596] width 38 height 22
type textarea "OSC6N181ES_WH,OSC5S185ES_WH,NSC7G181DS_WH,RCB632E2MX_SS,ORC5S331EX_SI,ORC8M321C…"
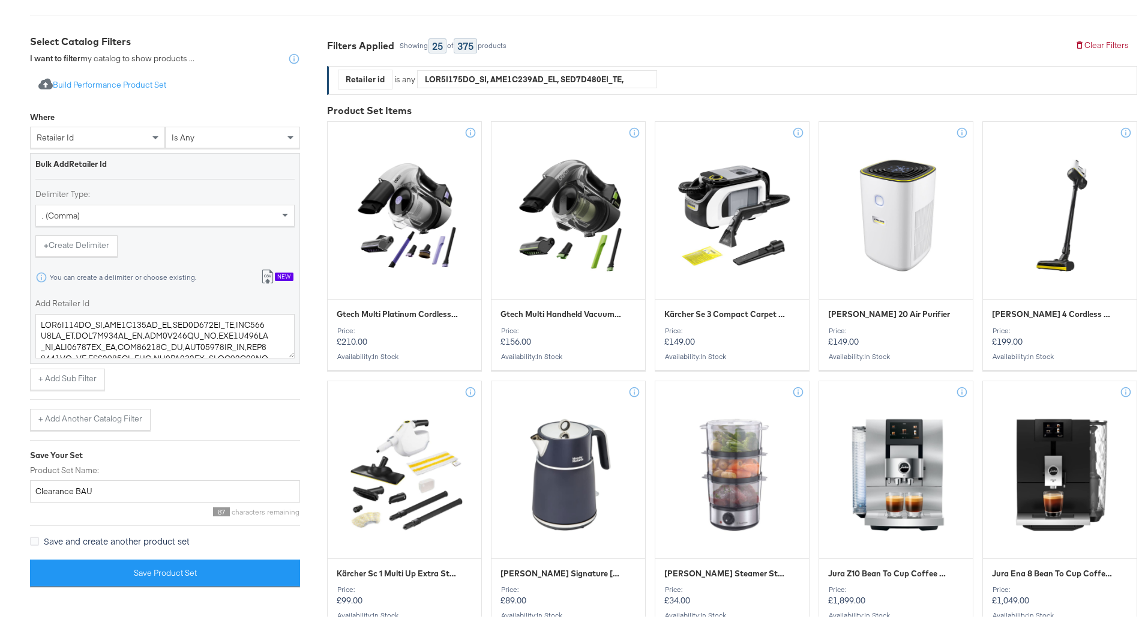
scroll to position [366, 0]
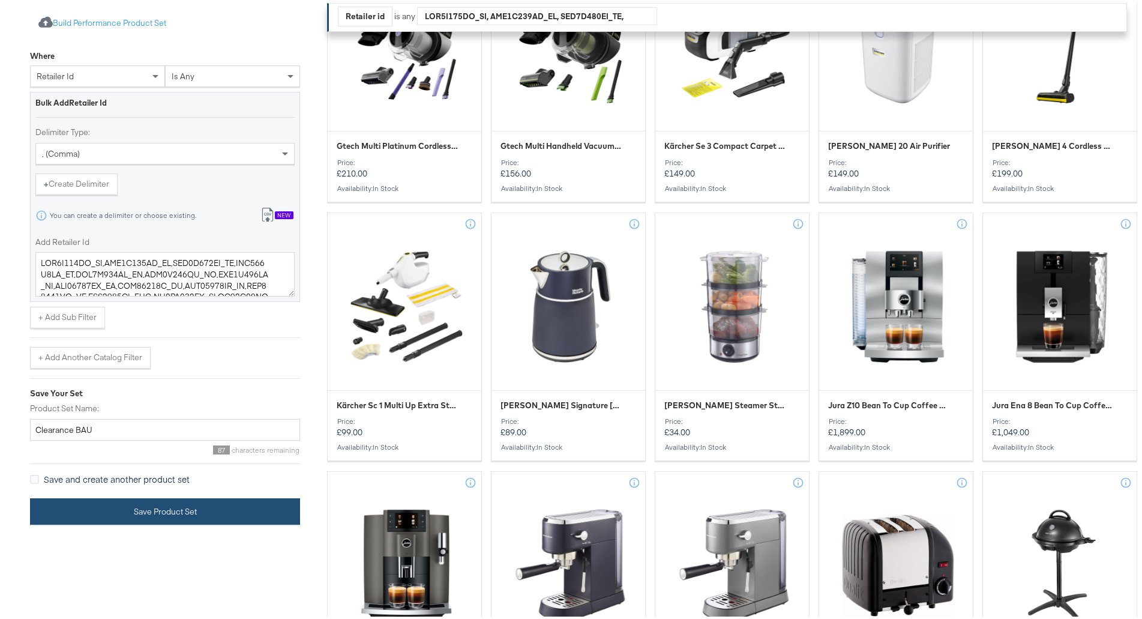
click at [226, 498] on button "Save Product Set" at bounding box center [165, 508] width 270 height 27
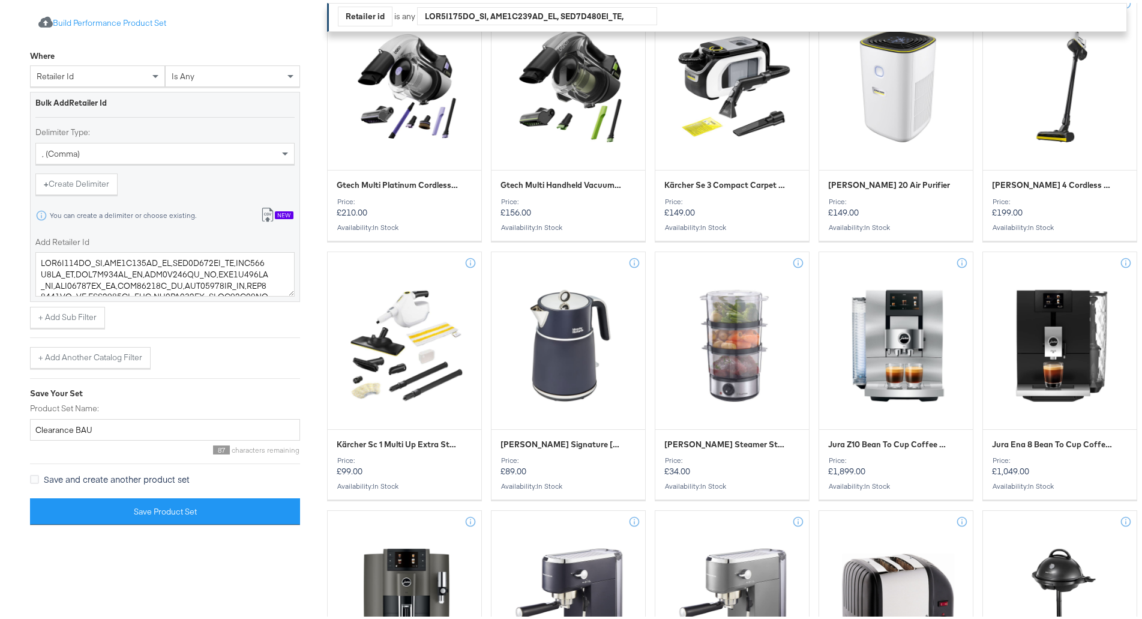
scroll to position [306, 0]
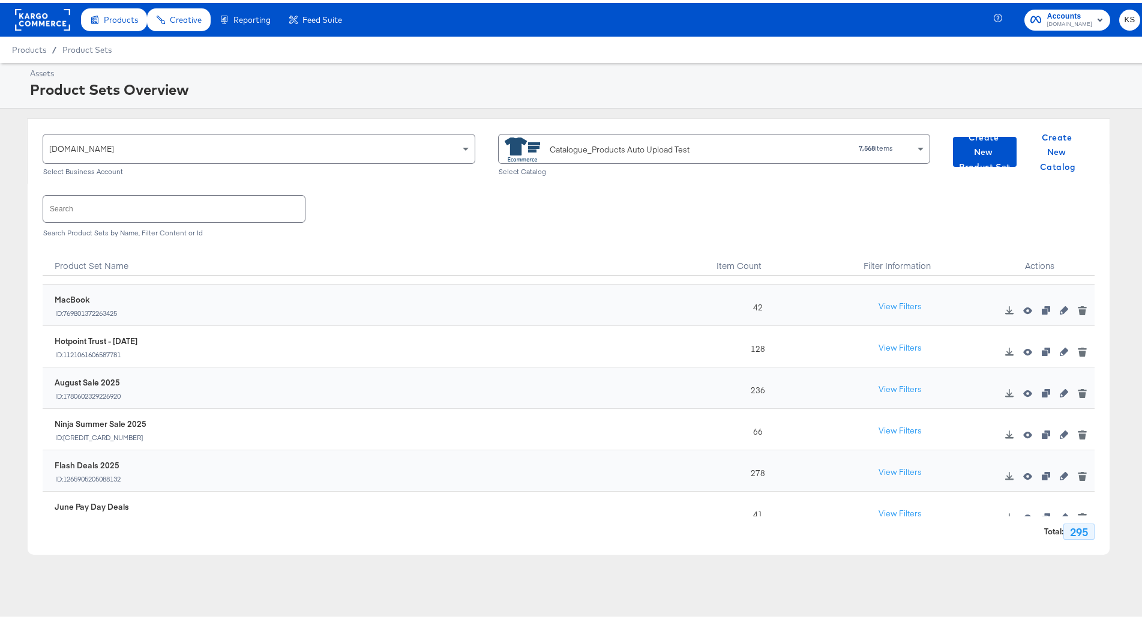
scroll to position [300, 0]
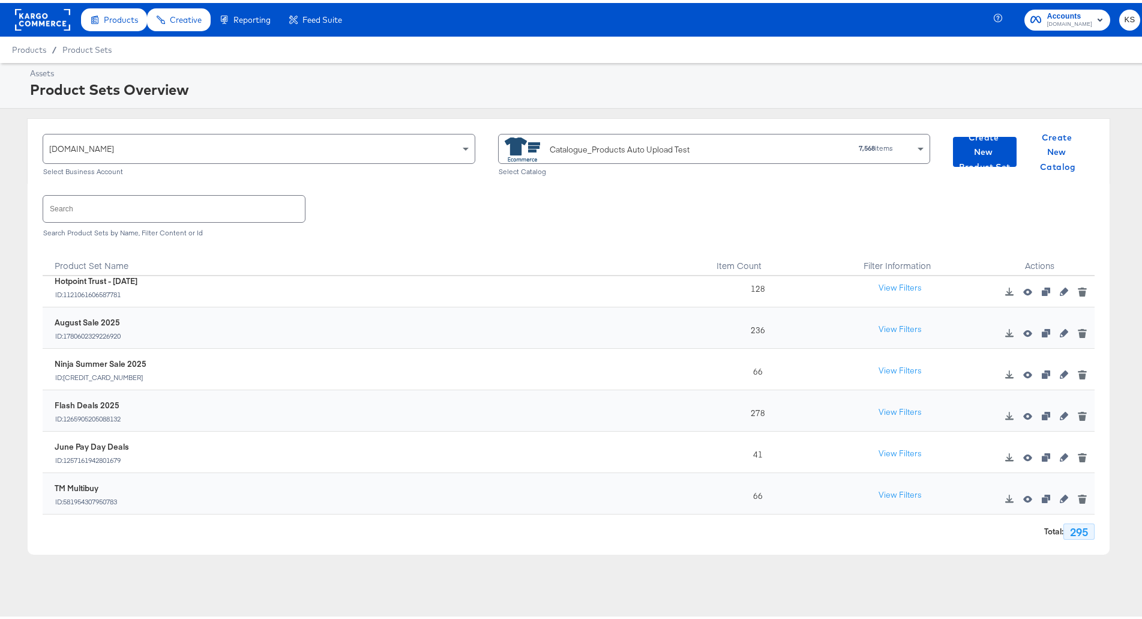
click at [189, 191] on div "Search Search Product Sets by Name, Filter Content or Id" at bounding box center [569, 212] width 1052 height 62
click at [178, 226] on div "Search Product Sets by Name, Filter Content or Id" at bounding box center [569, 230] width 1052 height 8
click at [191, 210] on input "text" at bounding box center [174, 206] width 262 height 26
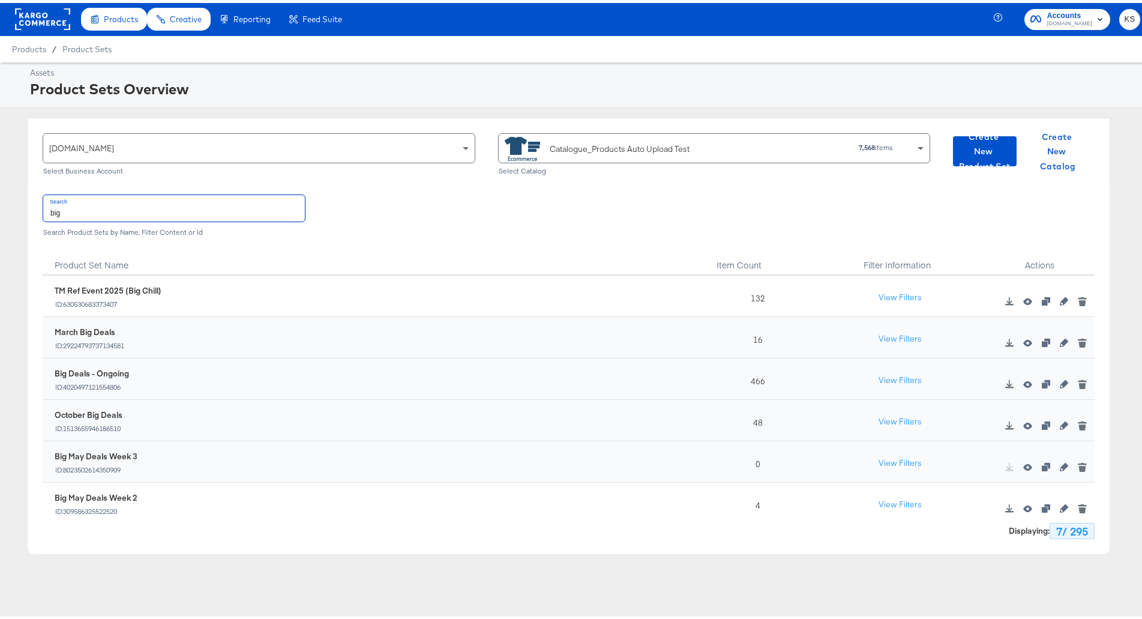
scroll to position [0, 0]
type input "big"
click at [1060, 379] on icon "button" at bounding box center [1064, 382] width 8 height 8
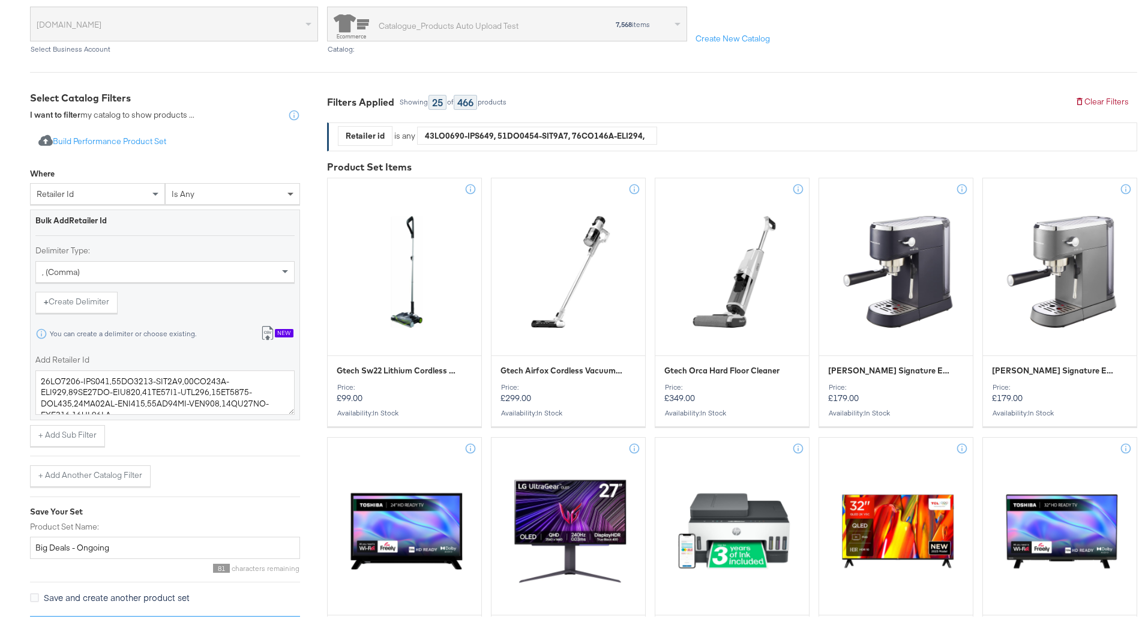
scroll to position [180, 0]
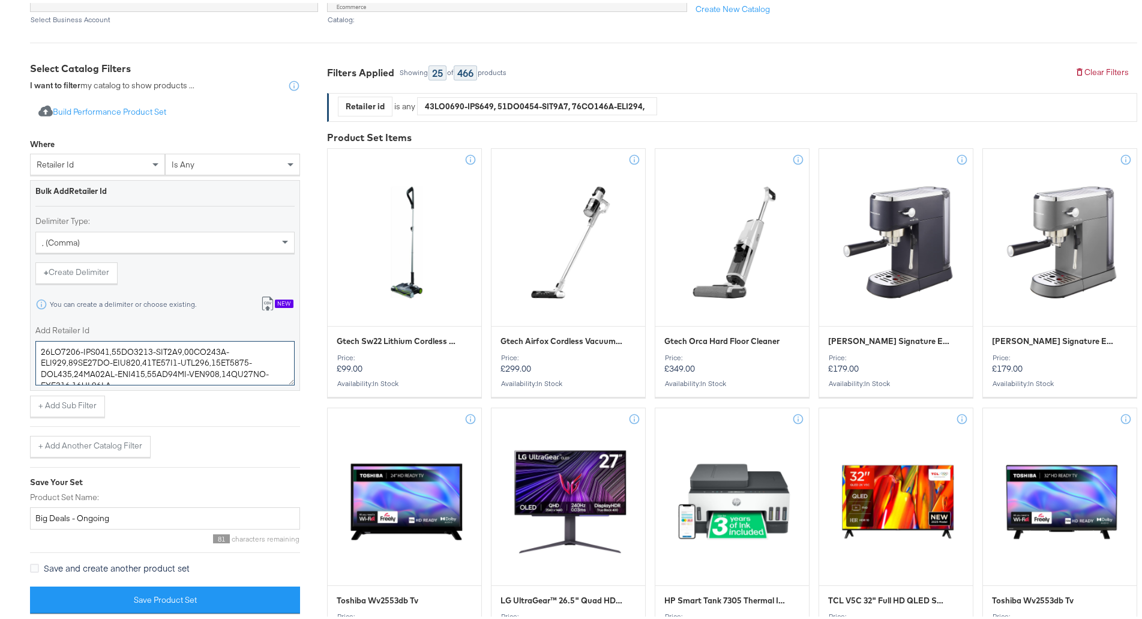
click at [229, 366] on textarea "Add Retailer Id" at bounding box center [164, 360] width 259 height 44
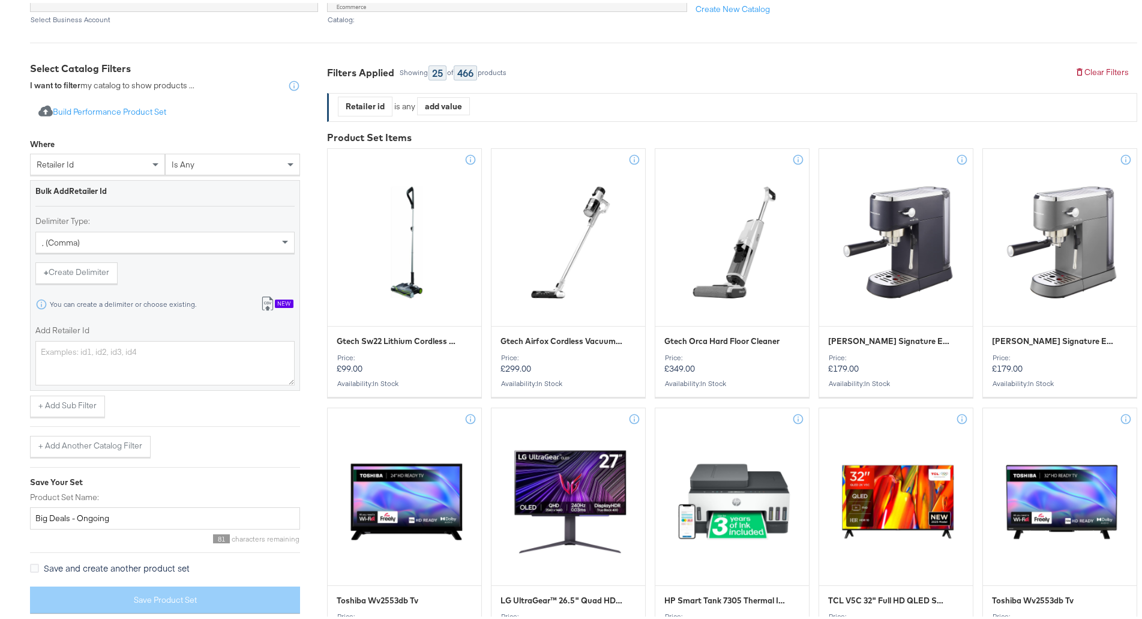
click at [285, 303] on div "New" at bounding box center [284, 301] width 19 height 8
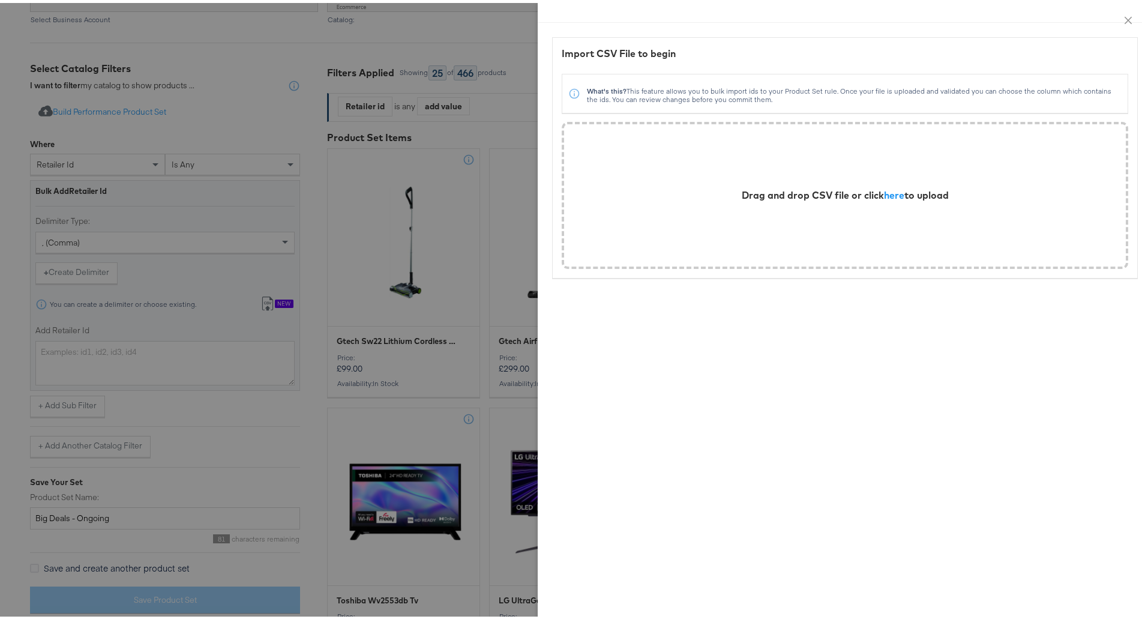
click at [833, 187] on div "Drag and drop CSV file or click here to upload" at bounding box center [845, 192] width 207 height 14
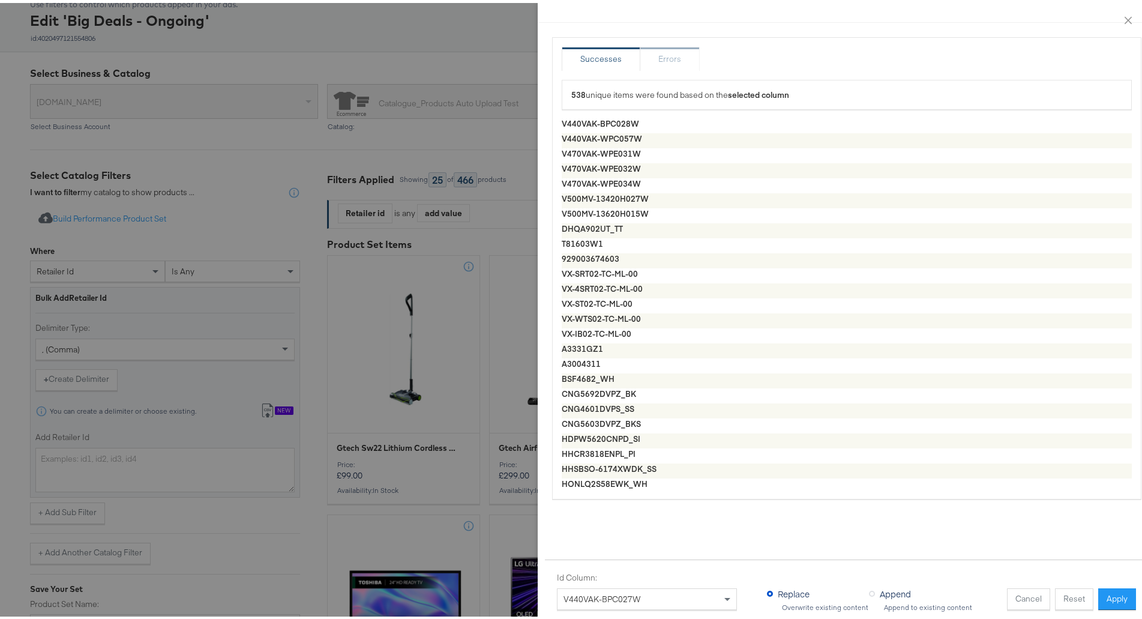
scroll to position [0, 0]
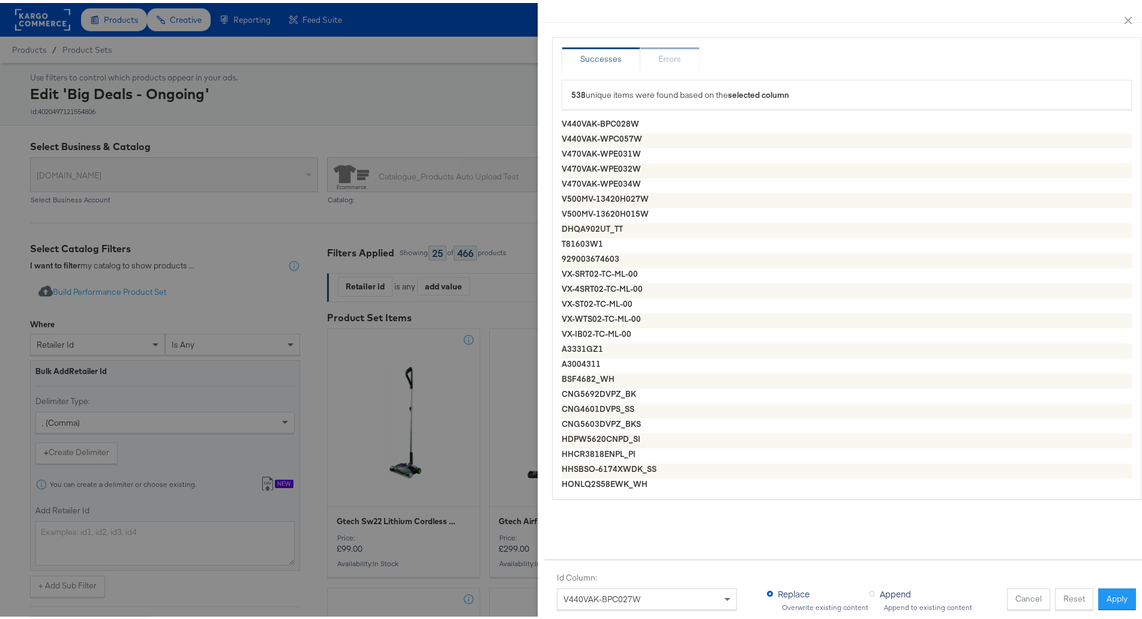
drag, startPoint x: 1103, startPoint y: 580, endPoint x: 1122, endPoint y: 615, distance: 39.5
click at [1104, 585] on button "Apply" at bounding box center [1117, 596] width 38 height 22
type textarea "V440VAK-BPC028W,V440VAK-WPC057W,V470VAK-WPE031W,V470VAK-WPE032W,V470VAK-WPE034W…"
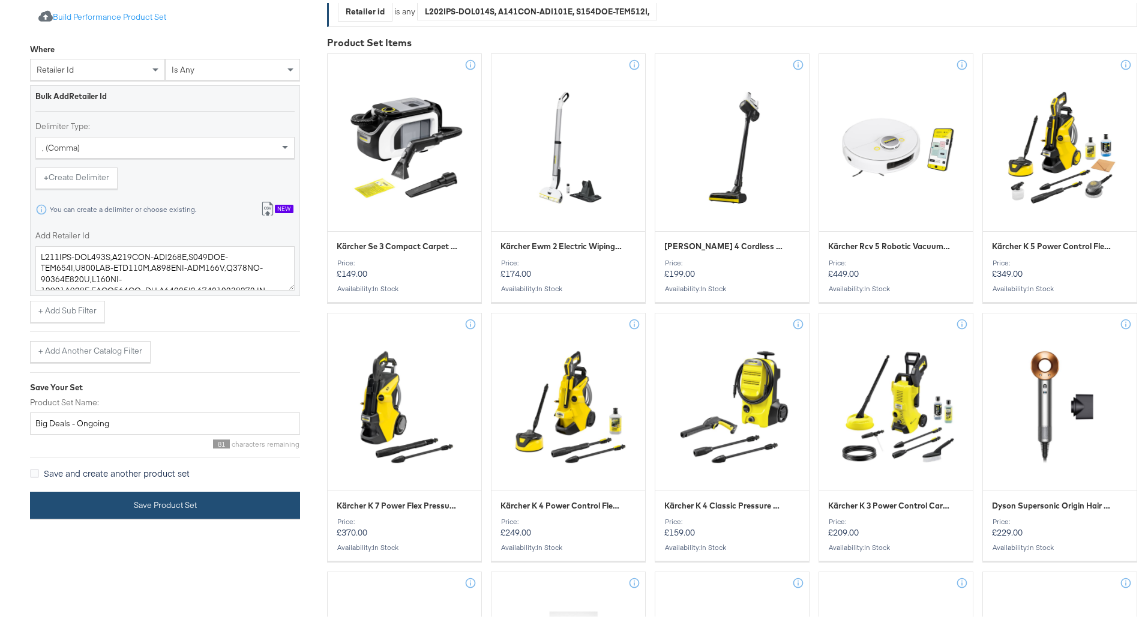
scroll to position [360, 0]
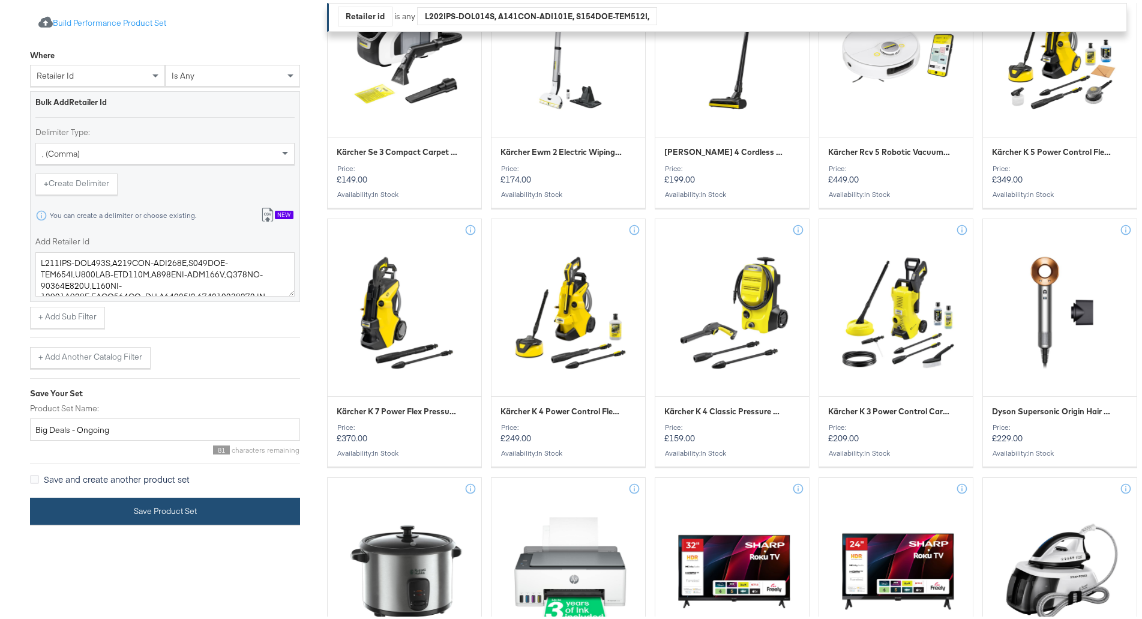
click at [185, 509] on button "Save Product Set" at bounding box center [165, 508] width 270 height 27
